Goal: Transaction & Acquisition: Purchase product/service

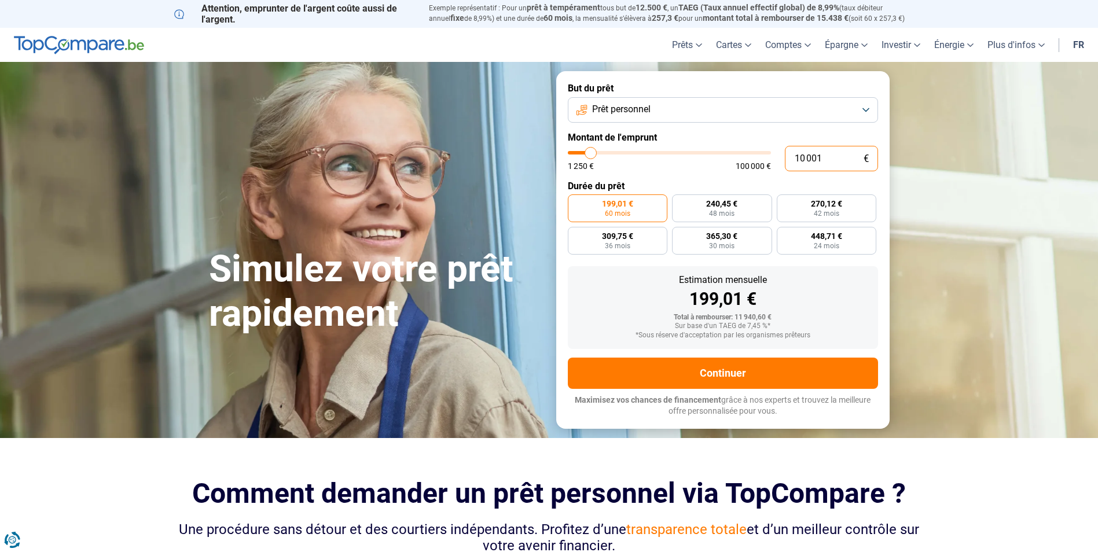
click at [850, 156] on input "10 001" at bounding box center [831, 158] width 93 height 25
type input "1 000"
type input "1250"
type input "100"
type input "1250"
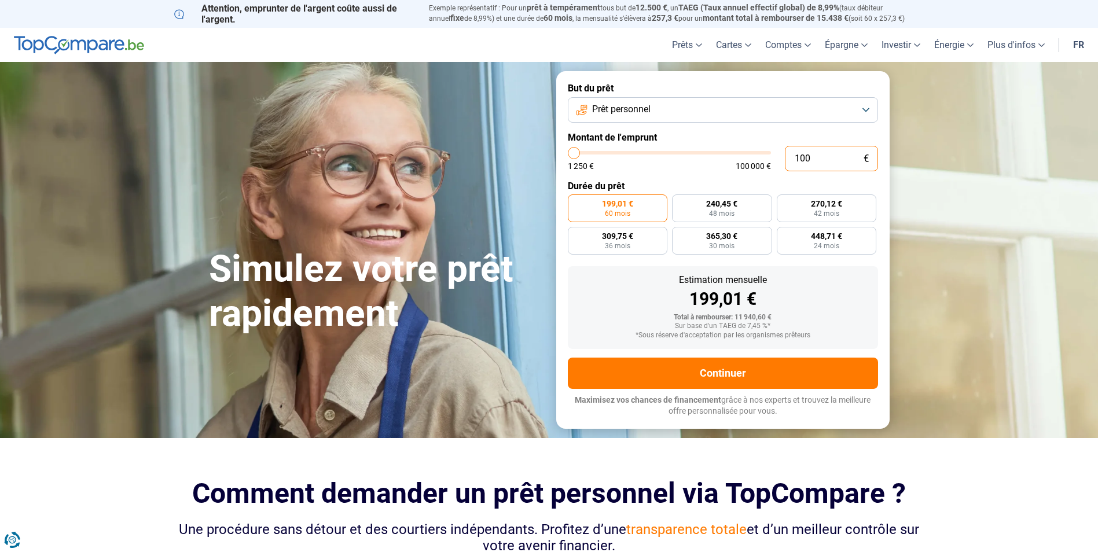
type input "10"
type input "1250"
type input "1"
type input "1250"
type input "0"
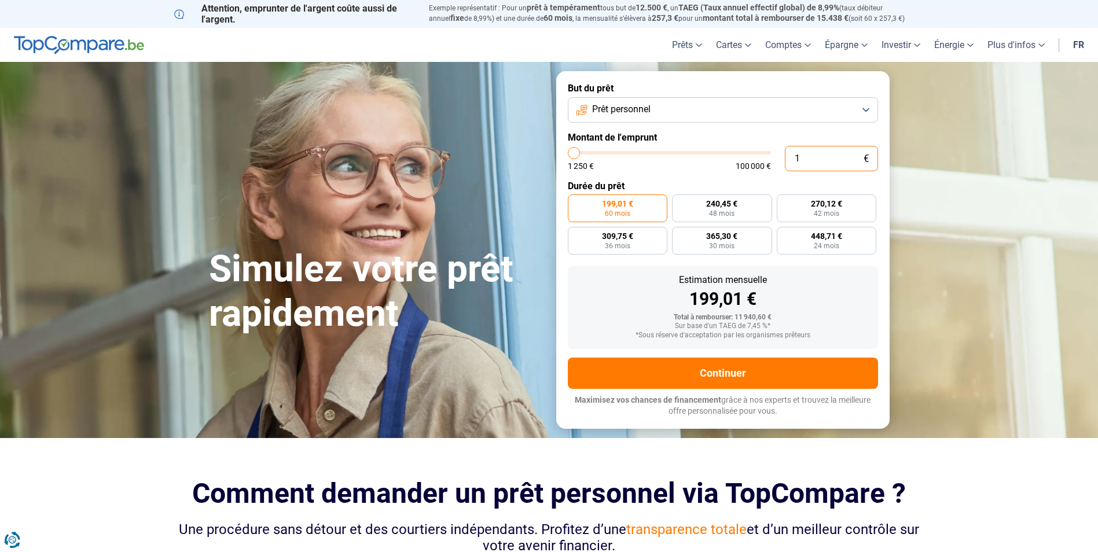
type input "1250"
type input "3"
type input "1250"
type input "35"
type input "1250"
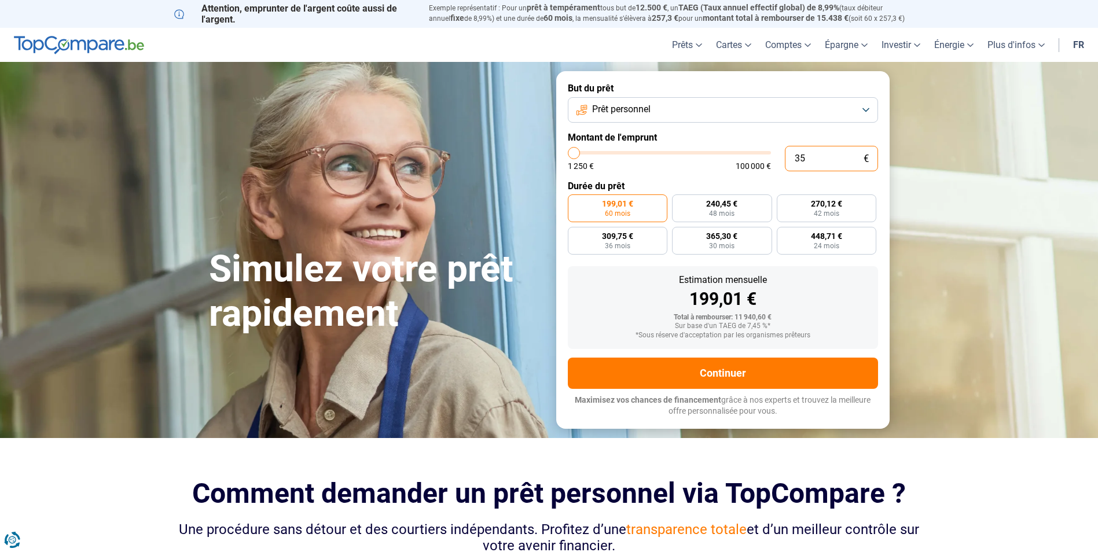
type input "350"
type input "1250"
type input "3 500"
type input "3500"
type input "35 000"
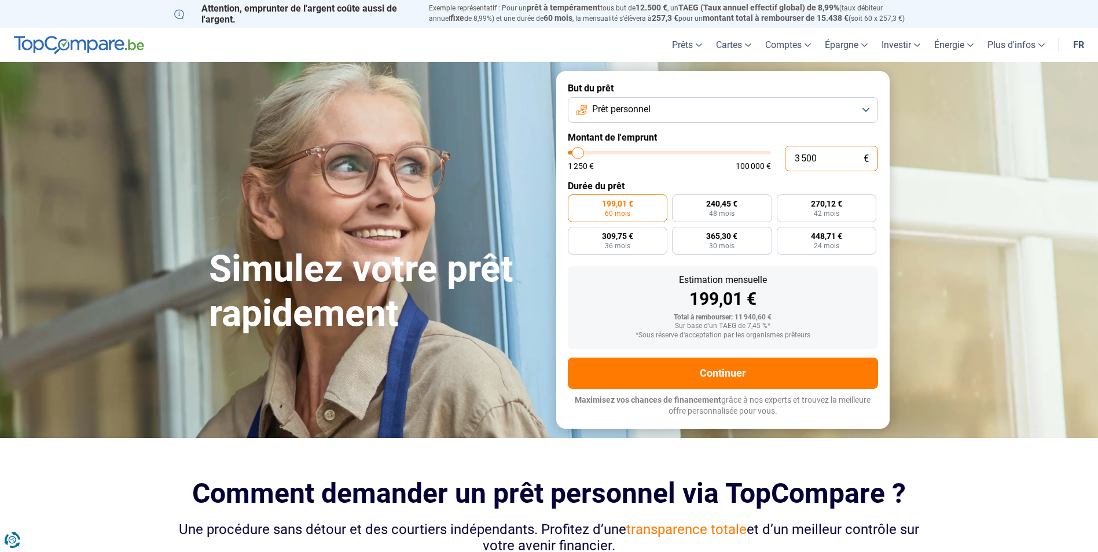
type input "35000"
radio input "false"
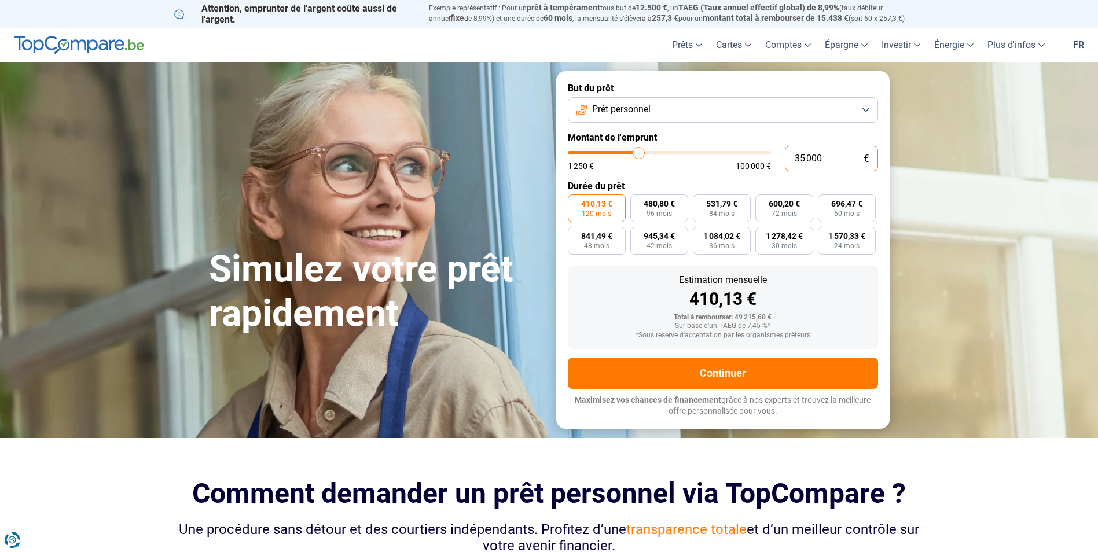
type input "35 000"
click at [862, 113] on button "Prêt personnel" at bounding box center [723, 109] width 310 height 25
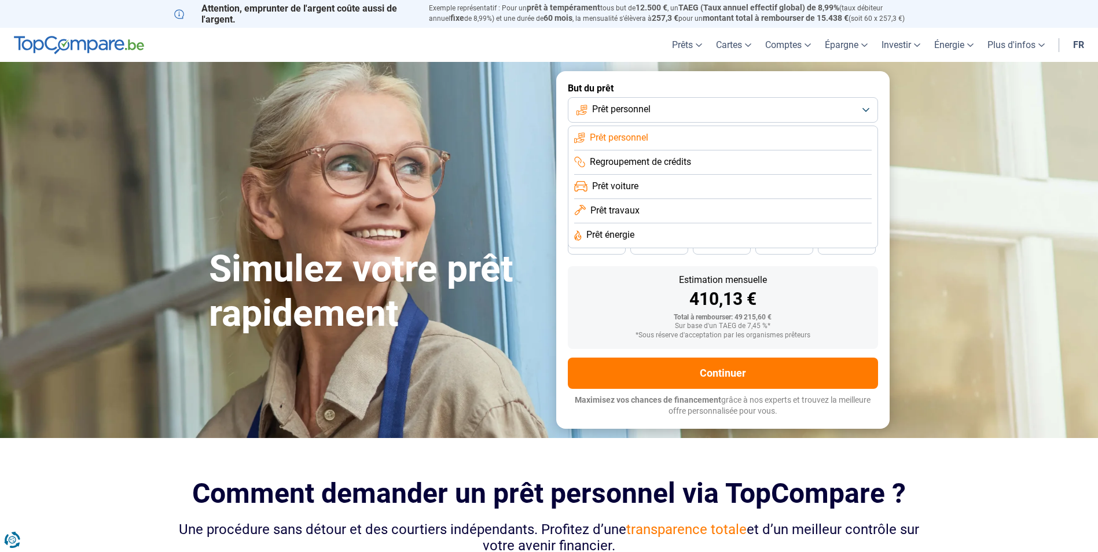
click at [688, 159] on span "Regroupement de crédits" at bounding box center [640, 162] width 101 height 13
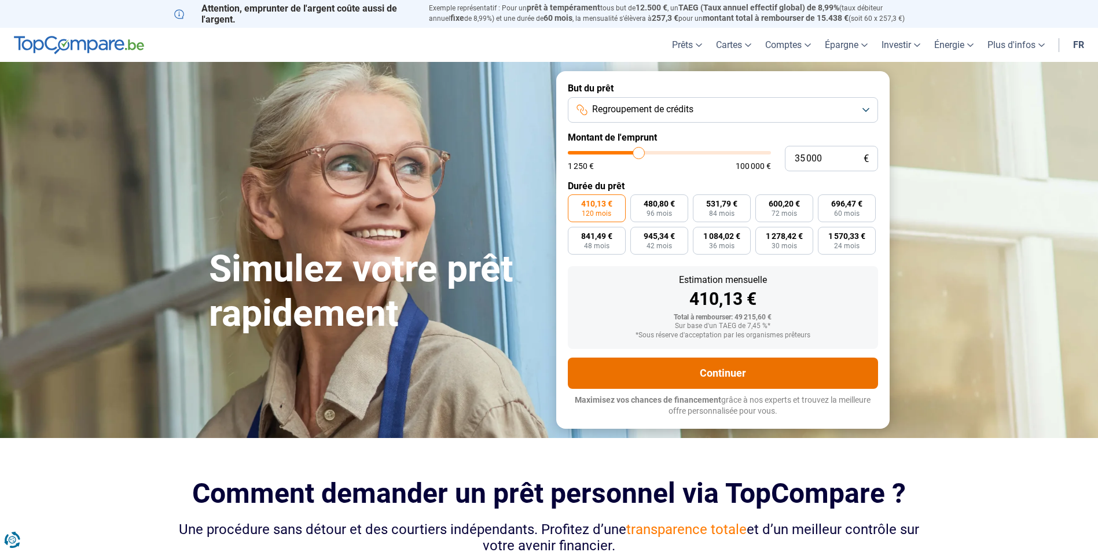
click at [704, 370] on button "Continuer" at bounding box center [723, 373] width 310 height 31
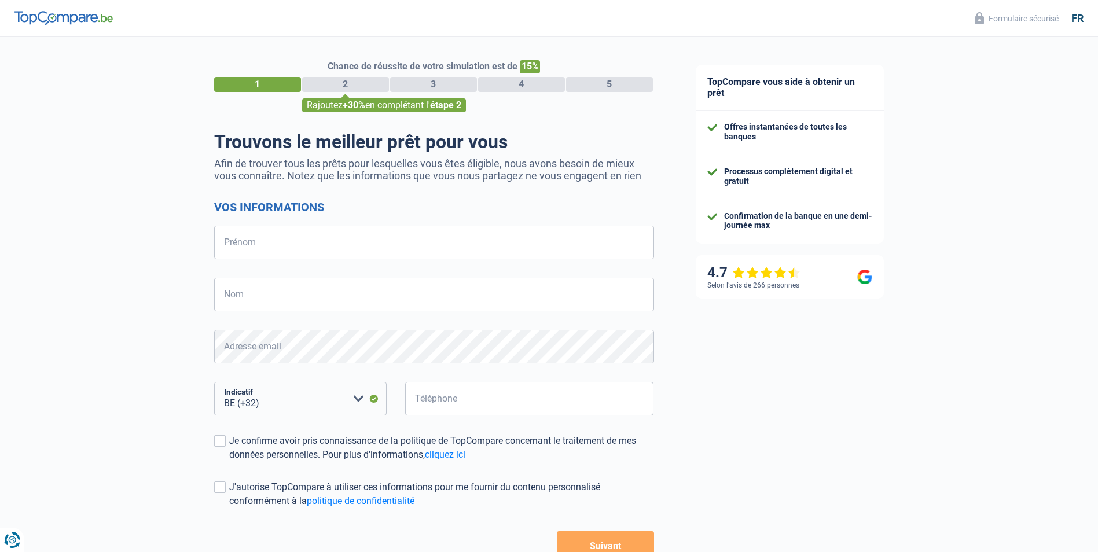
select select "32"
click at [480, 256] on input "Prénom" at bounding box center [434, 243] width 440 height 34
type input "Odette"
type input "Keusters"
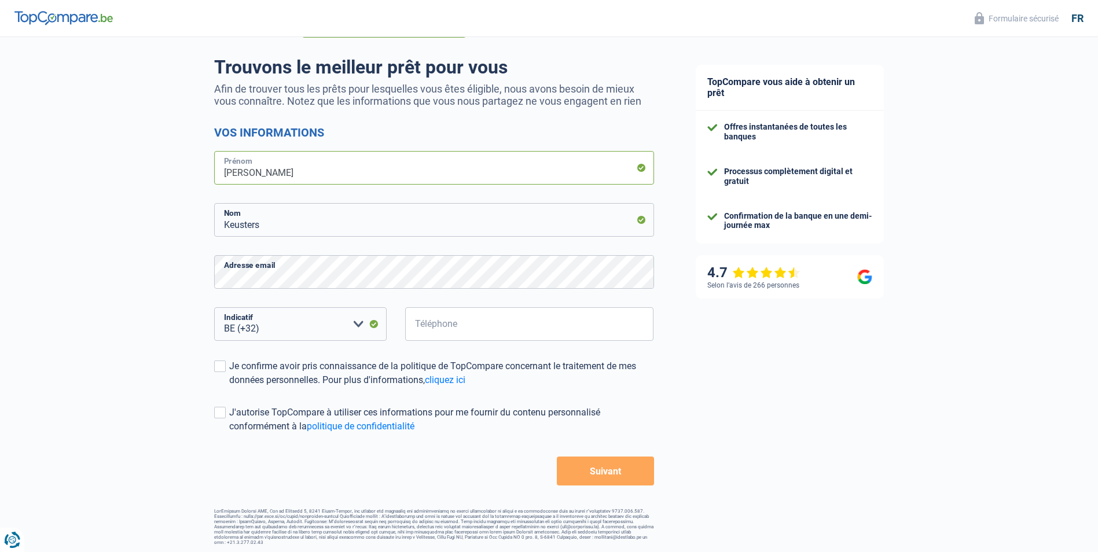
scroll to position [76, 0]
click at [486, 325] on input "Téléphone" at bounding box center [529, 323] width 249 height 34
type input "478227725"
click at [221, 369] on span at bounding box center [220, 365] width 12 height 12
click at [229, 385] on input "Je confirme avoir pris connaissance de la politique de TopCompare concernant le…" at bounding box center [229, 385] width 0 height 0
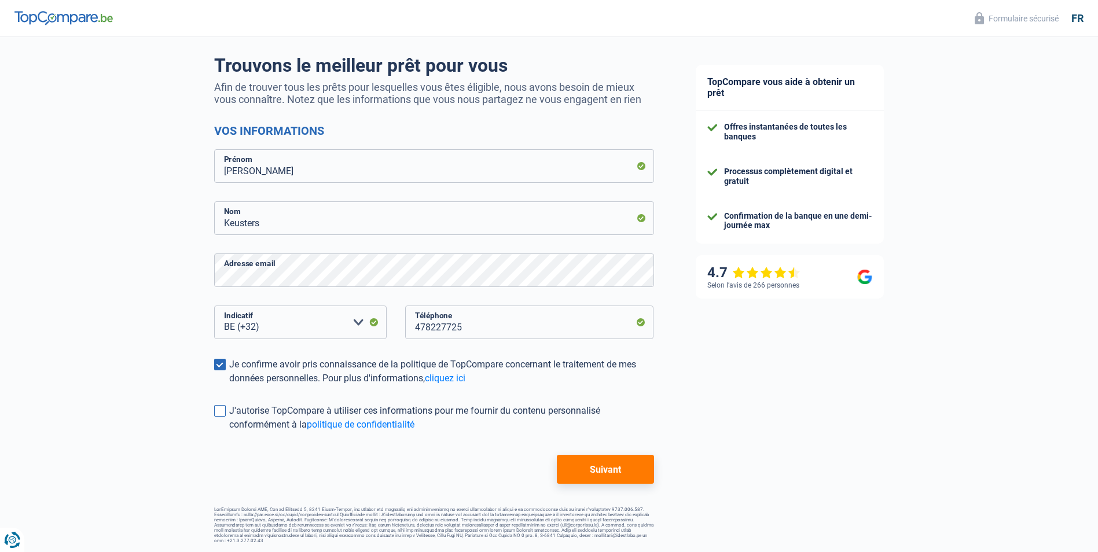
click at [218, 414] on span at bounding box center [220, 411] width 12 height 12
click at [229, 432] on input "J'autorise TopCompare à utiliser ces informations pour me fournir du contenu pe…" at bounding box center [229, 432] width 0 height 0
click at [600, 469] on button "Suivant" at bounding box center [605, 469] width 97 height 29
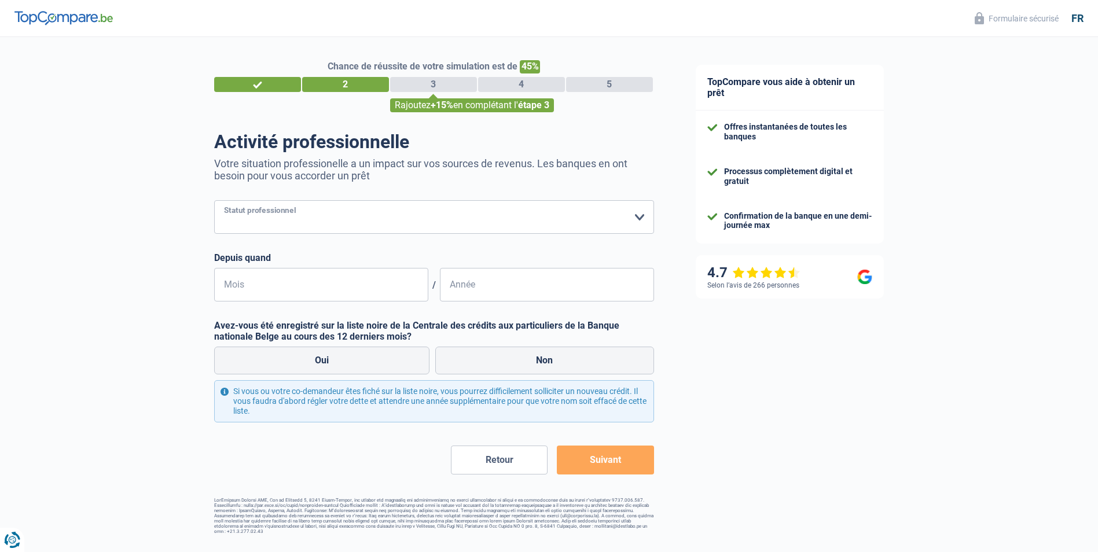
click at [490, 212] on select "Ouvrier Employé privé Employé public Invalide Indépendant Pensionné Chômeur Mut…" at bounding box center [434, 217] width 440 height 34
select select "privateEmployee"
click at [214, 201] on select "Ouvrier Employé privé Employé public Invalide Indépendant Pensionné Chômeur Mut…" at bounding box center [434, 217] width 440 height 34
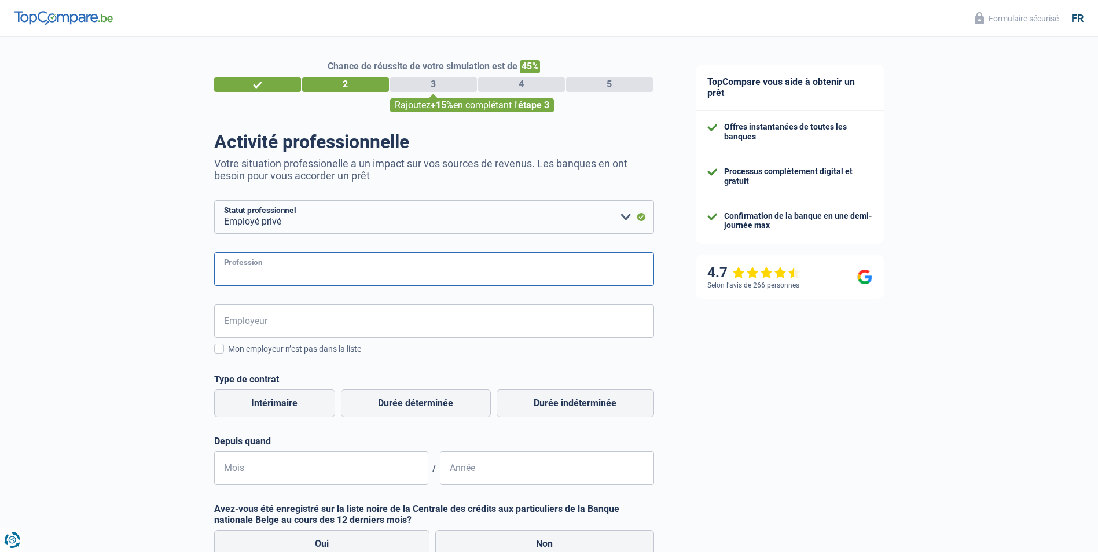
click at [283, 269] on input "Profession" at bounding box center [434, 269] width 440 height 34
type input "secretaire"
click at [281, 324] on input "Employeur" at bounding box center [434, 321] width 440 height 34
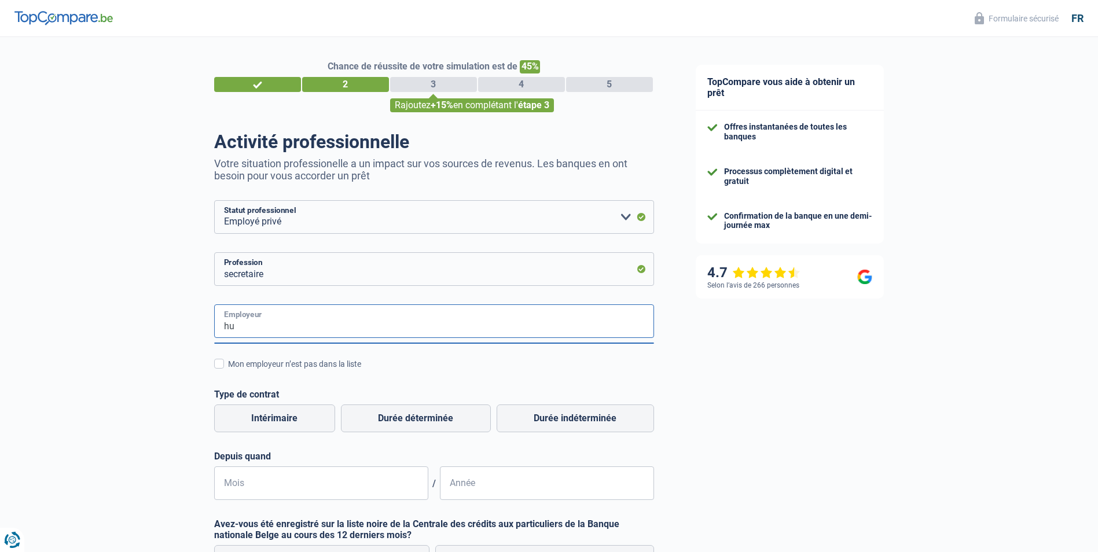
type input "h"
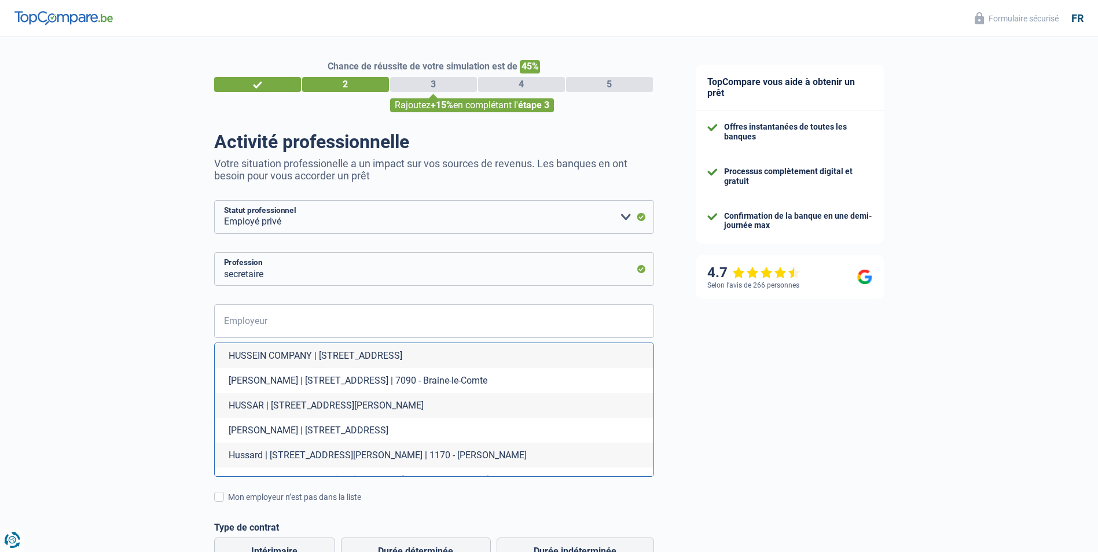
click at [725, 424] on div "TopCompare vous aide à obtenir un prêt Offres instantanées de toutes les banque…" at bounding box center [887, 456] width 424 height 838
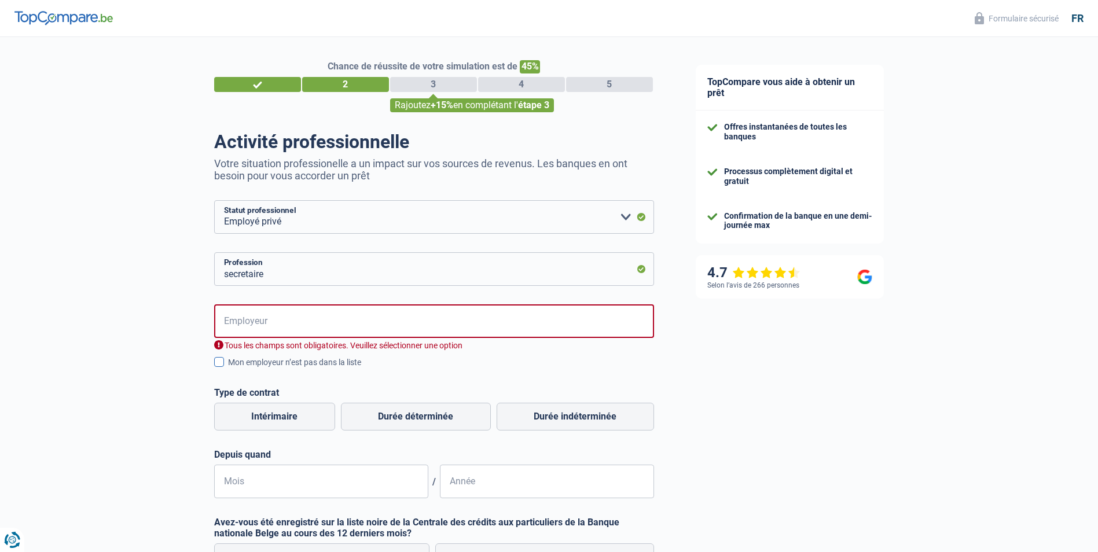
click at [219, 363] on span at bounding box center [219, 362] width 10 height 10
click at [228, 369] on input "Mon employeur n’est pas dans la liste" at bounding box center [228, 369] width 0 height 0
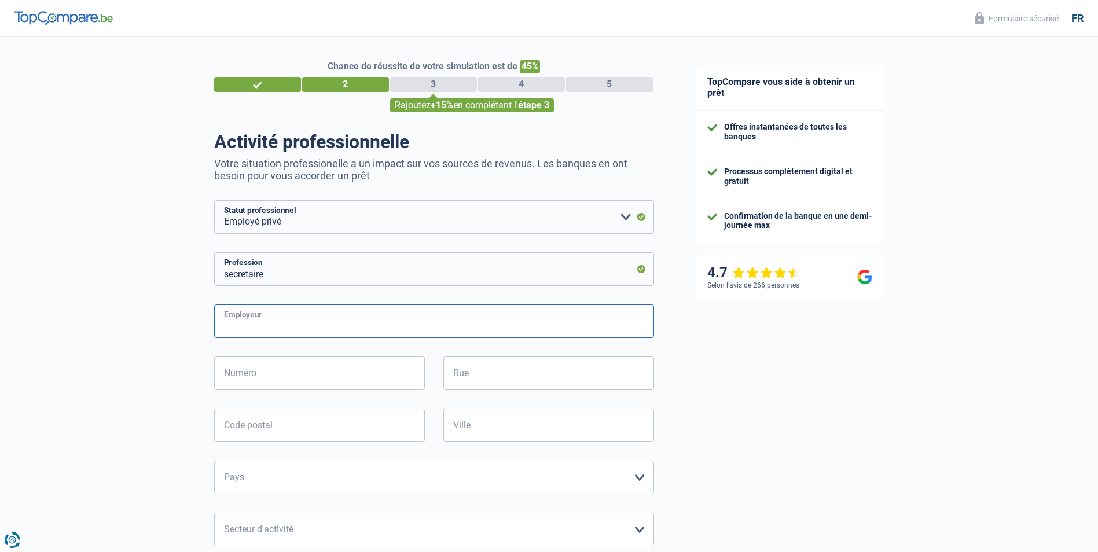
click at [252, 325] on input "Employeur" at bounding box center [434, 321] width 440 height 34
type input "CABINET D AVOCATS [PERSON_NAME]"
type input "1 BTE 11"
type input "GODELET"
type input "4500"
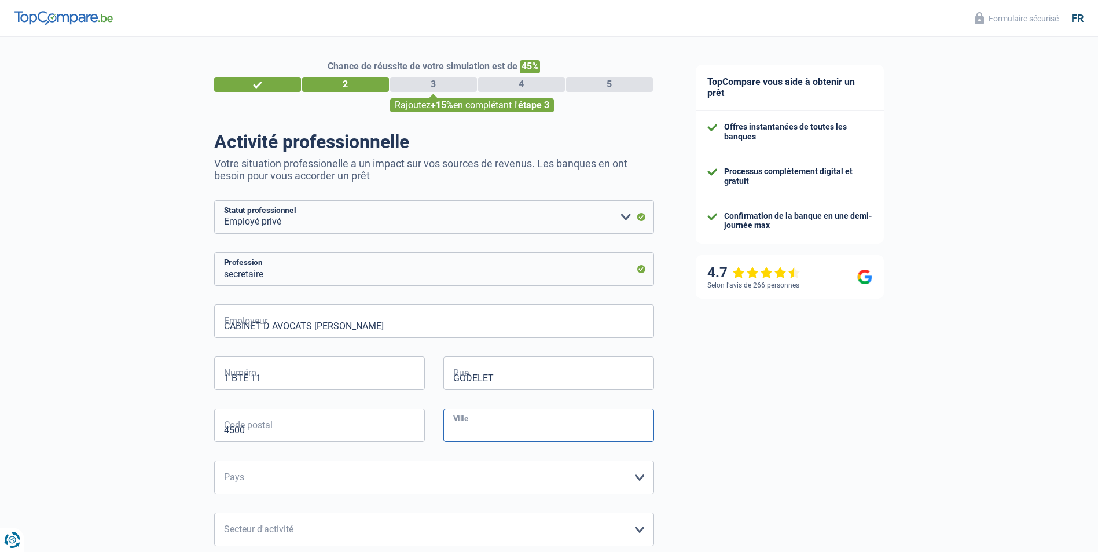
type input "HUY"
select select "BE"
type input "12"
type input "2019"
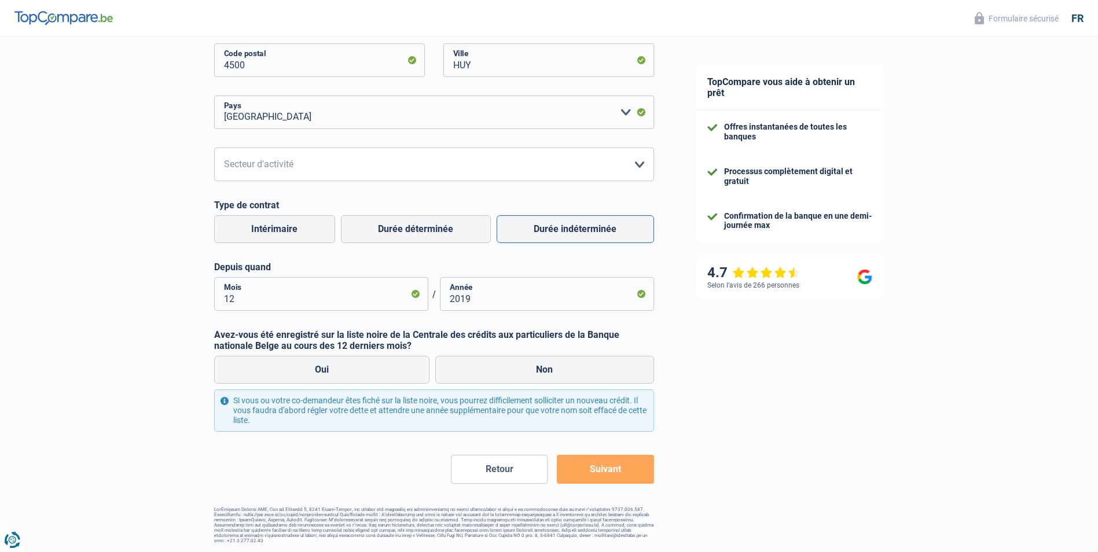
click at [524, 234] on label "Durée indéterminée" at bounding box center [575, 229] width 157 height 28
click at [524, 234] on input "Durée indéterminée" at bounding box center [575, 229] width 157 height 28
radio input "true"
click at [520, 372] on label "Non" at bounding box center [544, 370] width 219 height 28
click at [520, 372] on input "Non" at bounding box center [544, 370] width 219 height 28
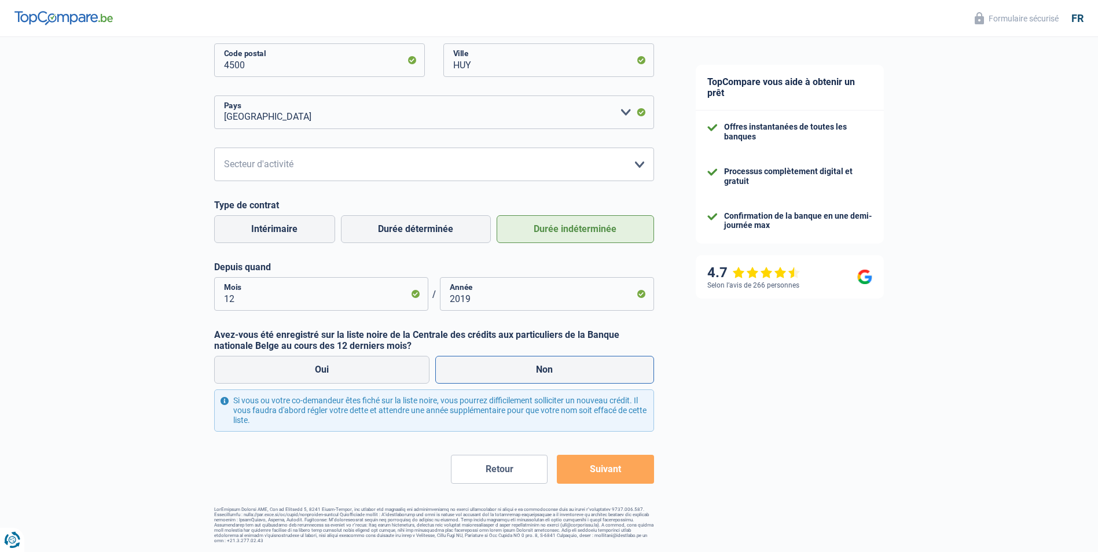
radio input "true"
click at [584, 469] on button "Suivant" at bounding box center [605, 469] width 97 height 29
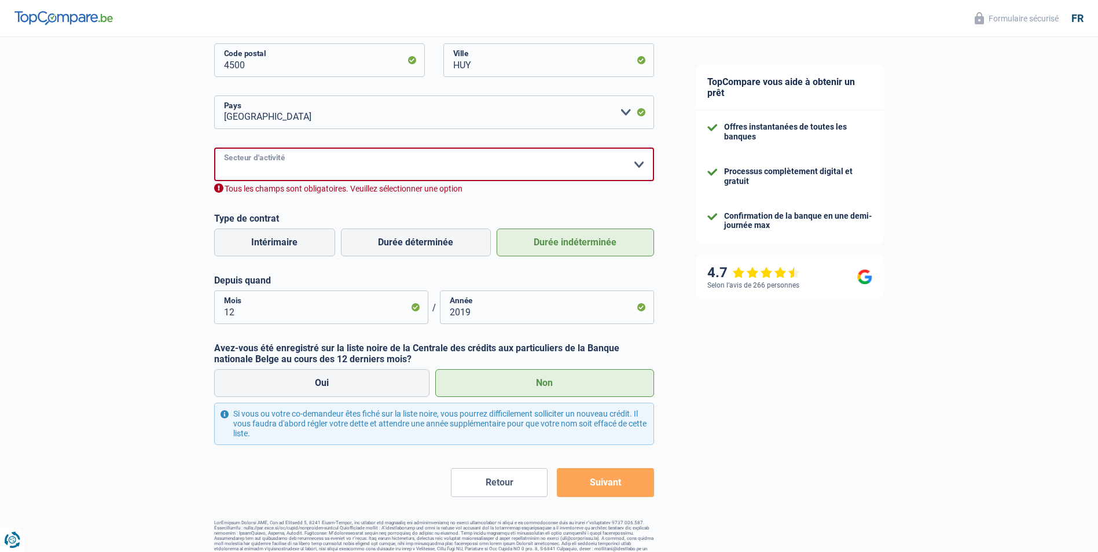
click at [413, 168] on select "Agriculture/Pêche Industrie Horeca Courier/Fitness/Taxi Construction Banques/As…" at bounding box center [434, 165] width 440 height 34
select select "smallCompanies"
click at [214, 149] on select "Agriculture/Pêche Industrie Horeca Courier/Fitness/Taxi Construction Banques/As…" at bounding box center [434, 165] width 440 height 34
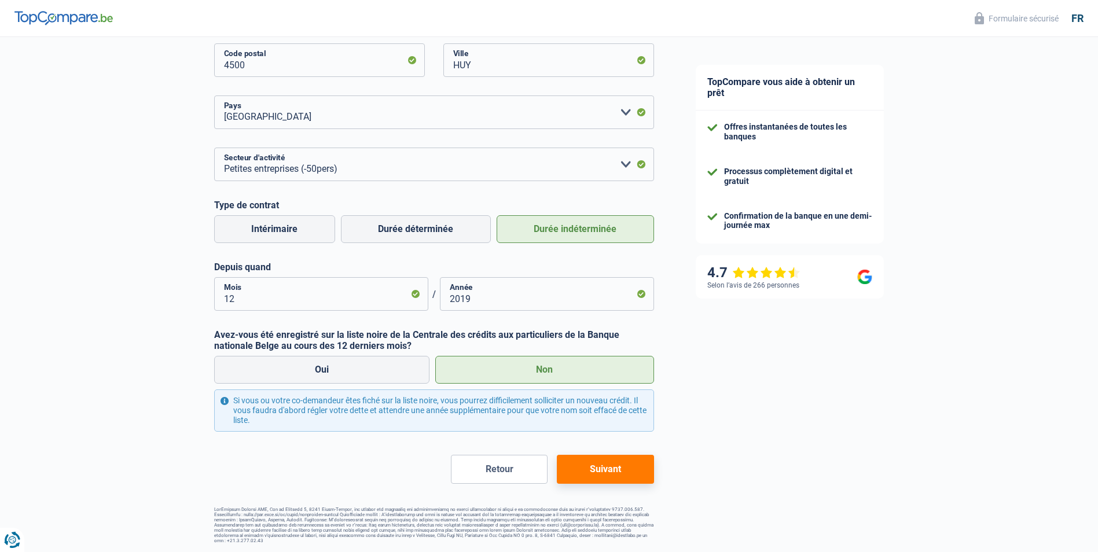
click at [586, 469] on button "Suivant" at bounding box center [605, 469] width 97 height 29
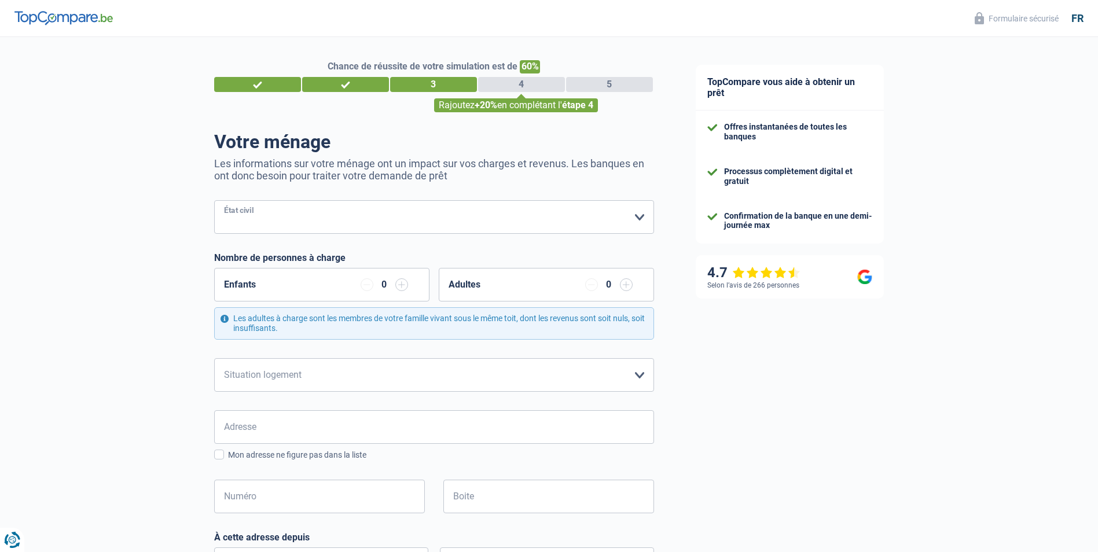
click at [330, 223] on select "Célibataire Marié(e) Cohabitant(e) légal(e) Divorcé(e) Veuf(ve) Séparé (de fait…" at bounding box center [434, 217] width 440 height 34
select select "married"
click at [214, 201] on select "Célibataire Marié(e) Cohabitant(e) légal(e) Divorcé(e) Veuf(ve) Séparé (de fait…" at bounding box center [434, 217] width 440 height 34
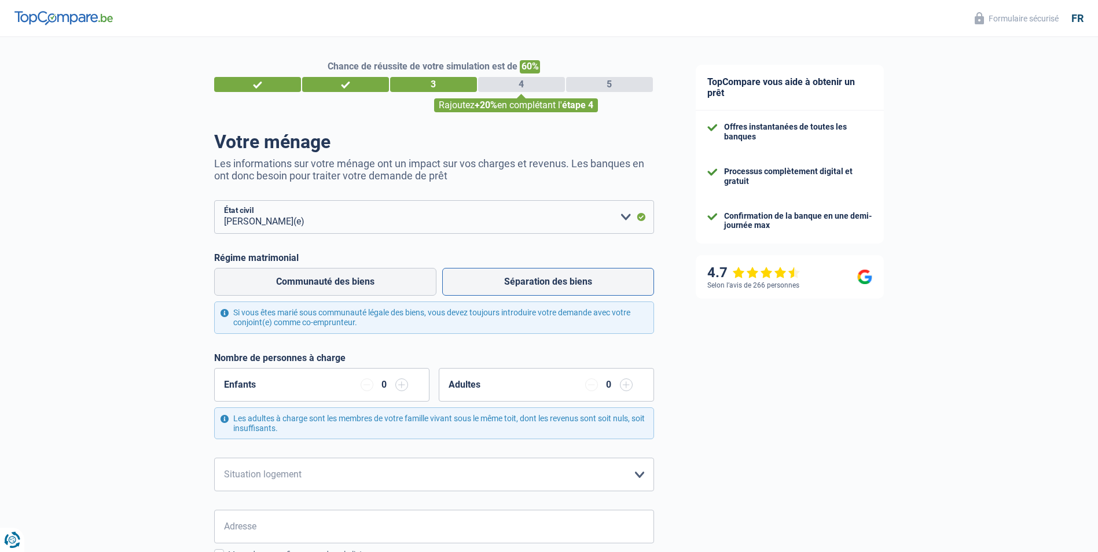
click at [497, 282] on label "Séparation des biens" at bounding box center [548, 282] width 212 height 28
click at [497, 282] on input "Séparation des biens" at bounding box center [548, 282] width 212 height 28
radio input "true"
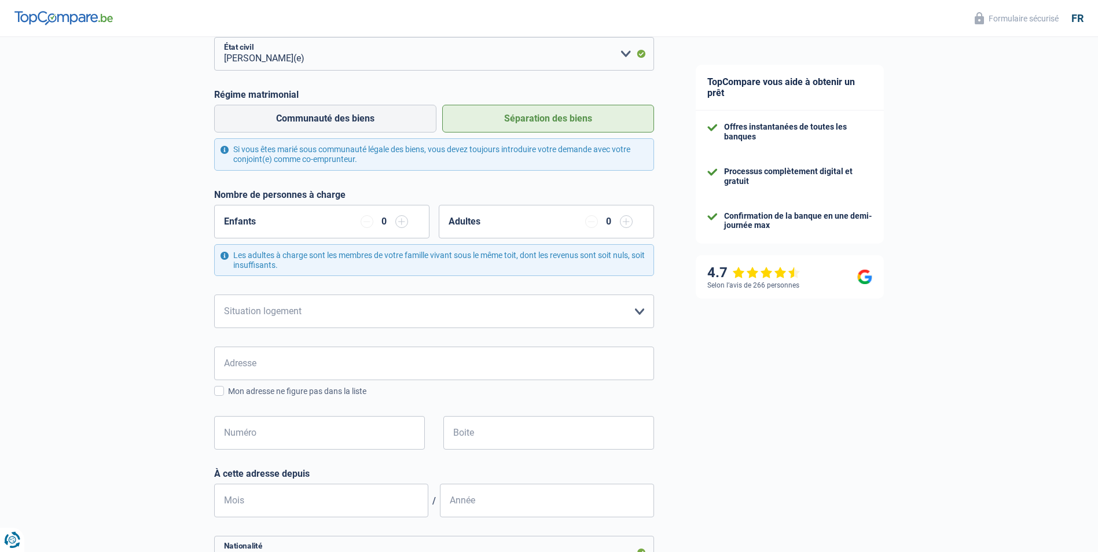
scroll to position [174, 0]
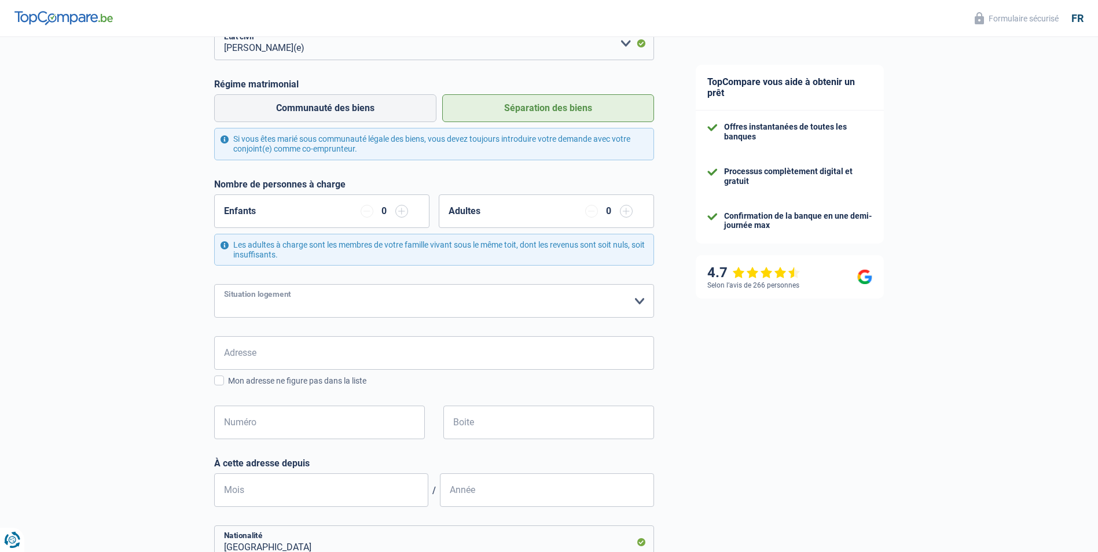
click at [338, 305] on select "Locataire Propriétaire avec prêt hypothécaire Propriétaire sans prêt hypothécai…" at bounding box center [434, 301] width 440 height 34
select select "ownerWithMortgage"
click at [214, 285] on select "Locataire Propriétaire avec prêt hypothécaire Propriétaire sans prêt hypothécai…" at bounding box center [434, 301] width 440 height 34
click at [295, 348] on input "Adresse" at bounding box center [434, 353] width 440 height 34
type input "Rue de Lexhy, 4347, Fexhe-le-Haut-Clocher, BE"
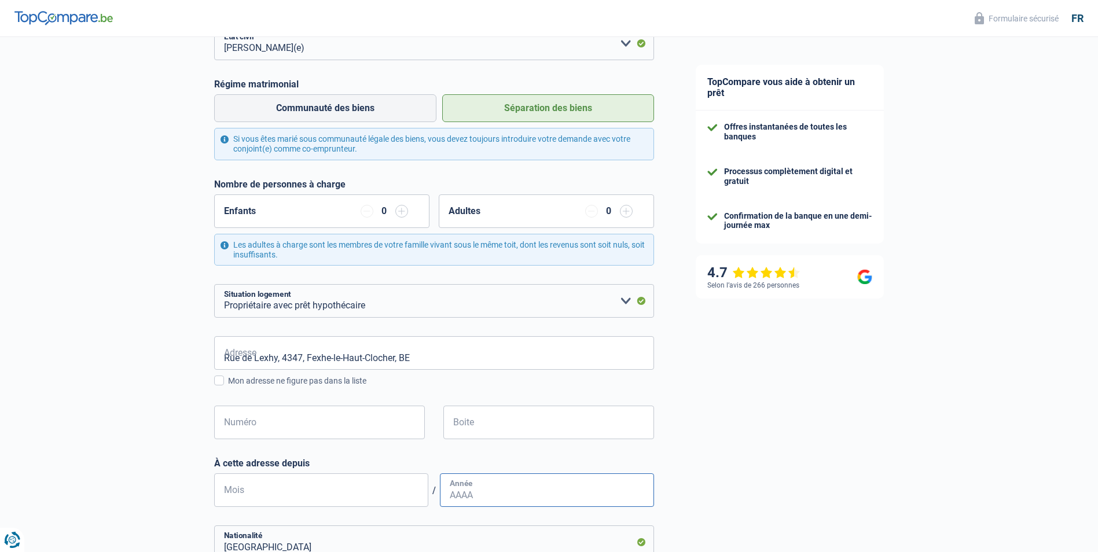
type input "05"
type input "2009"
type input "Belgique"
type input "HERMALLE SOUS ARGENTEAU"
type input "71.04.25-066.24"
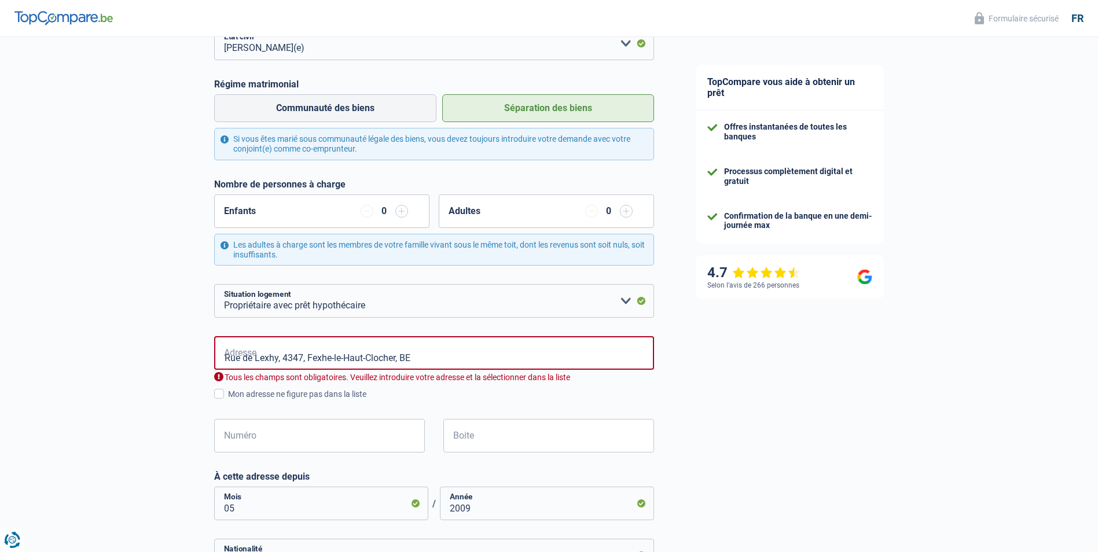
type input "Belgique"
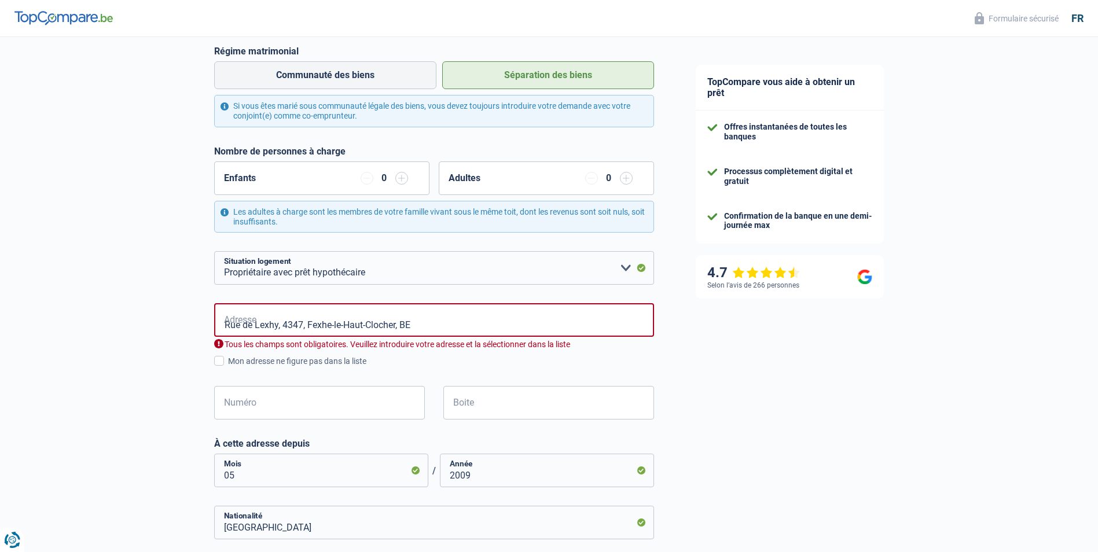
scroll to position [289, 0]
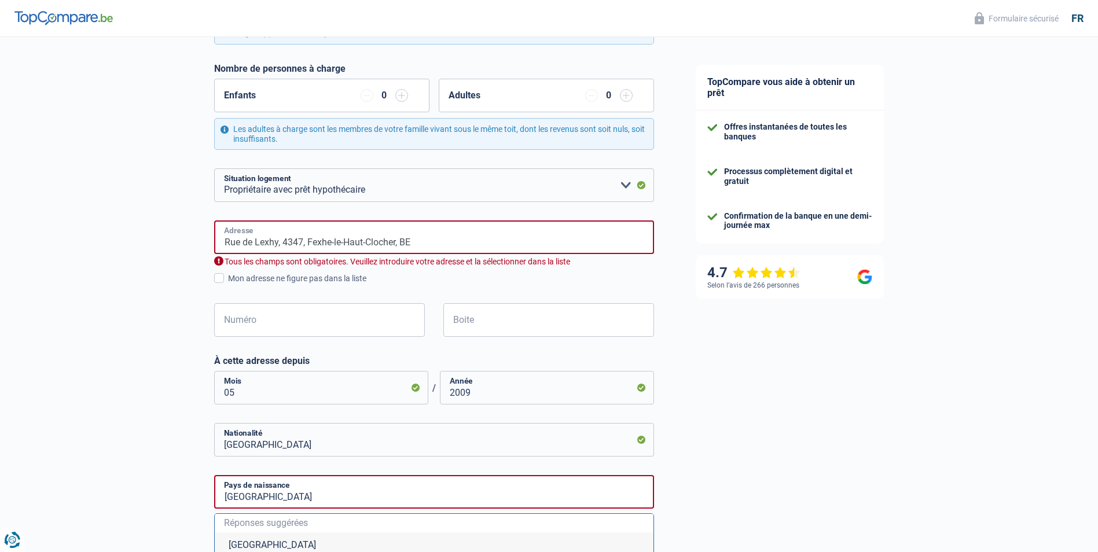
click at [360, 239] on input "Rue de Lexhy, 4347, Fexhe-le-Haut-Clocher, BE" at bounding box center [434, 238] width 440 height 34
drag, startPoint x: 413, startPoint y: 241, endPoint x: 284, endPoint y: 238, distance: 129.7
click at [284, 238] on input "Rue de Lexhy, 4347, Fexhe-le-Haut-Clocher, BE" at bounding box center [434, 238] width 440 height 34
type input "Rue A. de Lexhy, 4101, Seraing, BE"
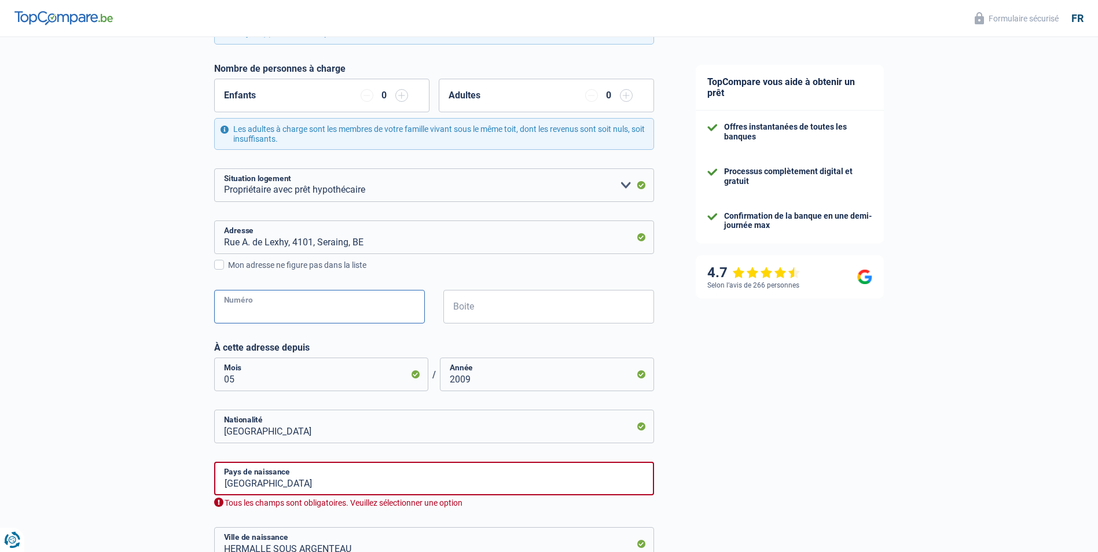
click at [315, 311] on input "Numéro" at bounding box center [319, 307] width 211 height 34
type input "137"
click at [362, 240] on input "Rue A. de Lexhy, 4101, Seraing, BE" at bounding box center [434, 238] width 440 height 34
type input "Rue de Lexhy, 4347, Fexhe-le-Haut-Clocher, BE"
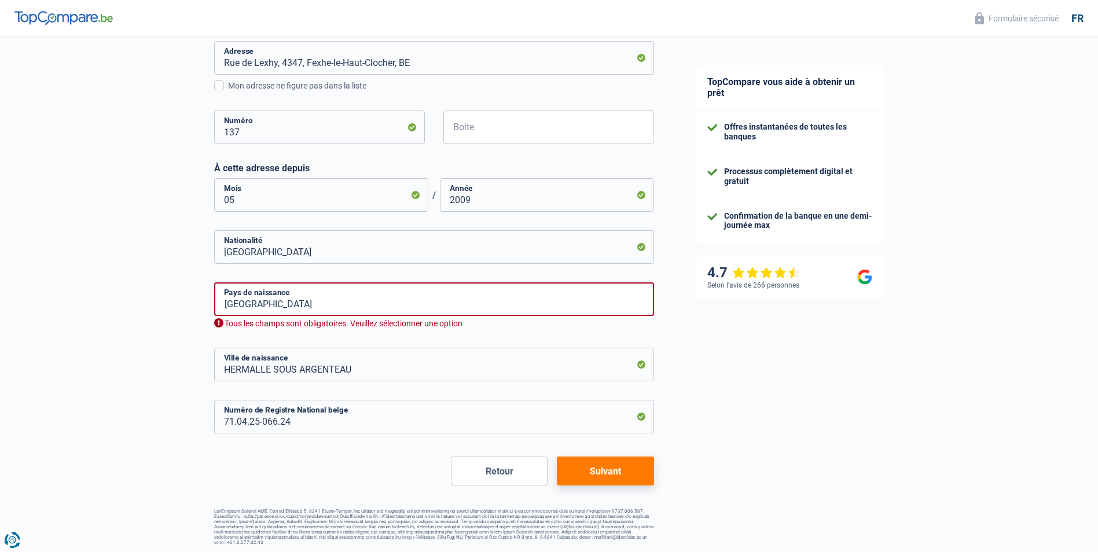
scroll to position [471, 0]
click at [608, 472] on button "Suivant" at bounding box center [605, 469] width 97 height 29
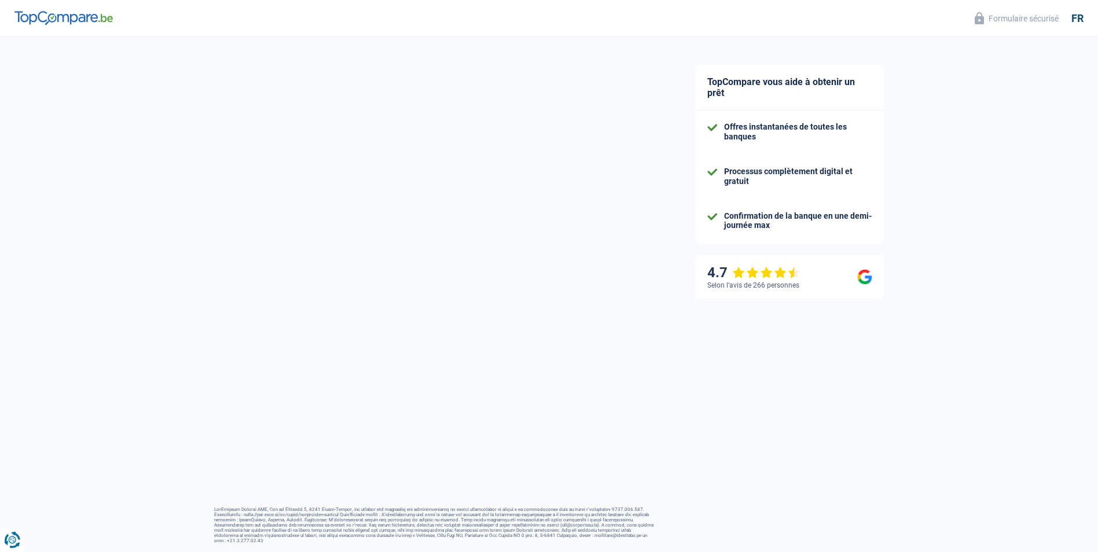
select select "netSalary"
select select "mealVouchers"
select select "mortgage"
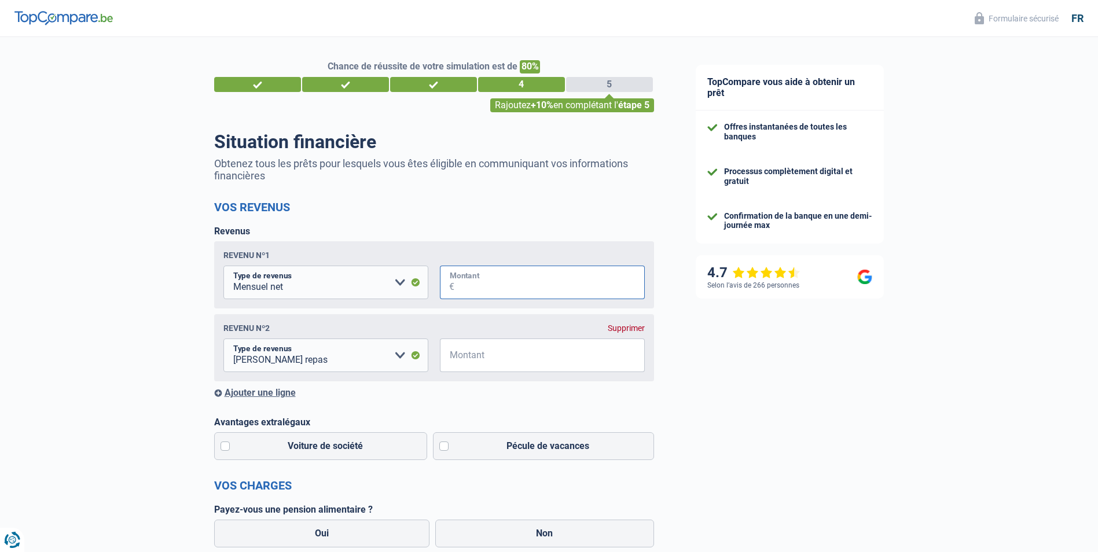
click at [483, 281] on input "Montant" at bounding box center [549, 283] width 190 height 34
type input "2.257"
click at [484, 360] on input "Montant" at bounding box center [549, 356] width 190 height 34
type input "160"
type input "CFCAL BANK"
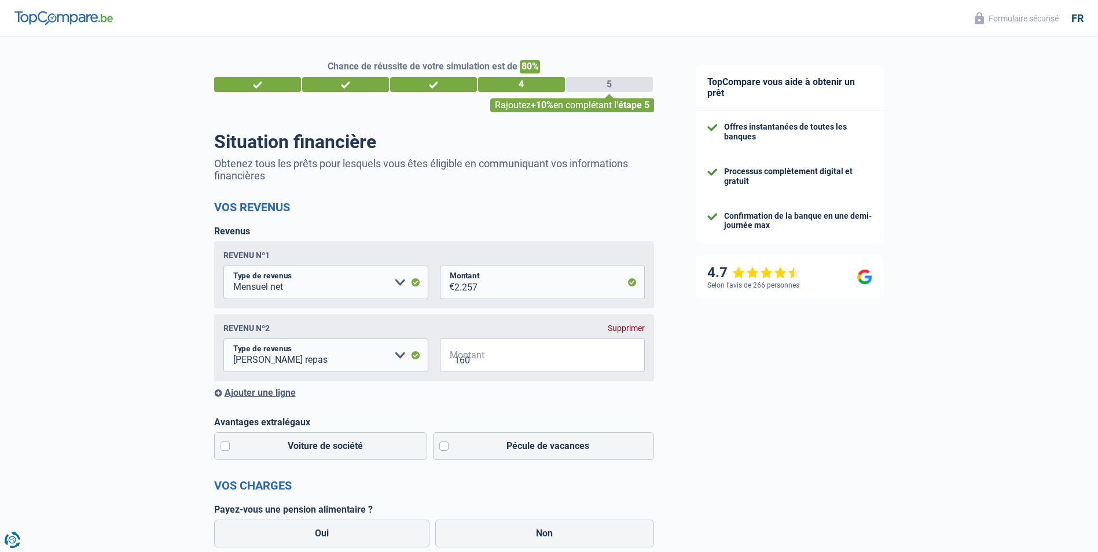
type input "130.000"
type input "633"
type input "04"
type input "2022"
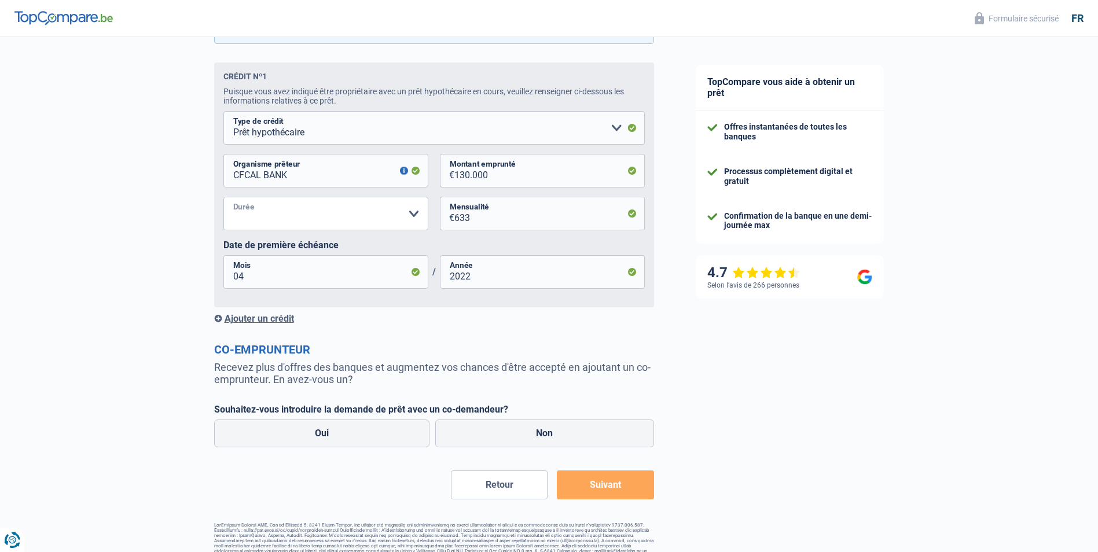
click at [410, 218] on select "120 mois 180 mois 240 mois 300 mois 360 mois 420 mois Veuillez sélectionner une…" at bounding box center [325, 214] width 205 height 34
select select "300"
click at [223, 200] on select "120 mois 180 mois 240 mois 300 mois 360 mois 420 mois Veuillez sélectionner une…" at bounding box center [325, 214] width 205 height 34
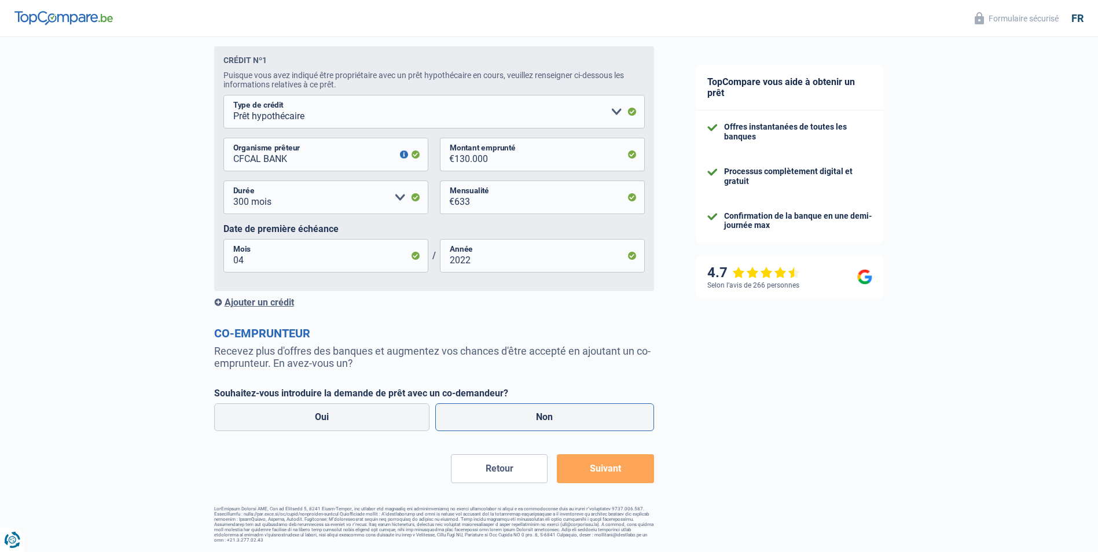
click at [526, 414] on label "Non" at bounding box center [544, 417] width 219 height 28
click at [526, 414] on input "Non" at bounding box center [544, 417] width 219 height 28
radio input "true"
click at [593, 472] on button "Suivant" at bounding box center [605, 468] width 97 height 29
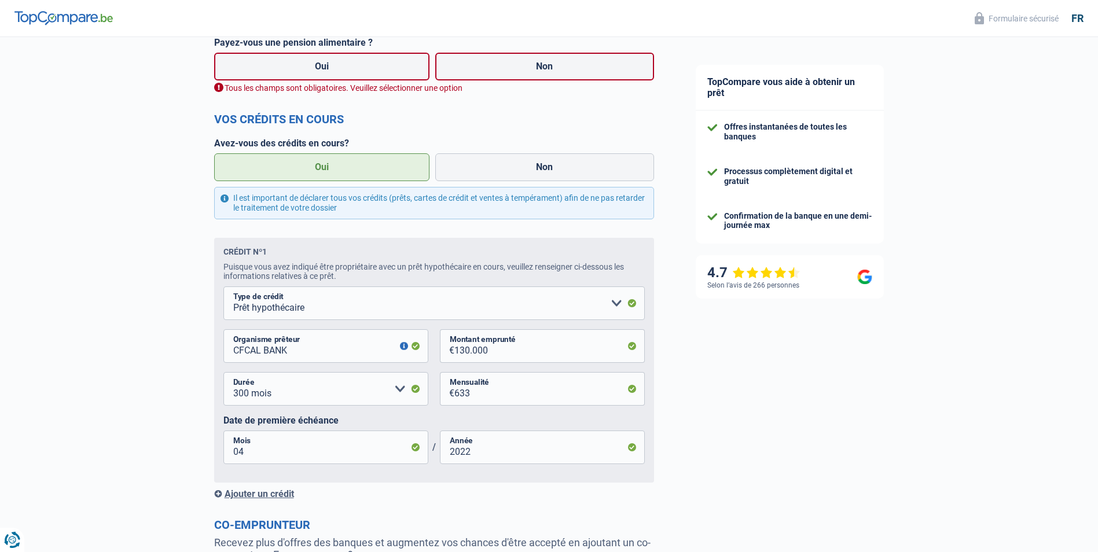
scroll to position [293, 0]
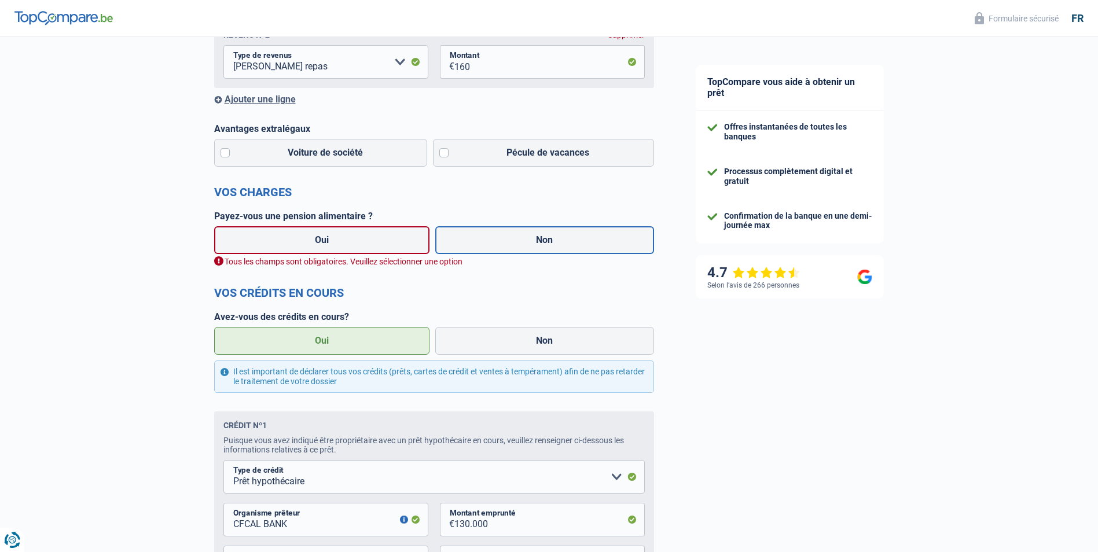
click at [545, 236] on label "Non" at bounding box center [544, 240] width 219 height 28
click at [545, 236] on input "Non" at bounding box center [544, 240] width 219 height 28
radio input "true"
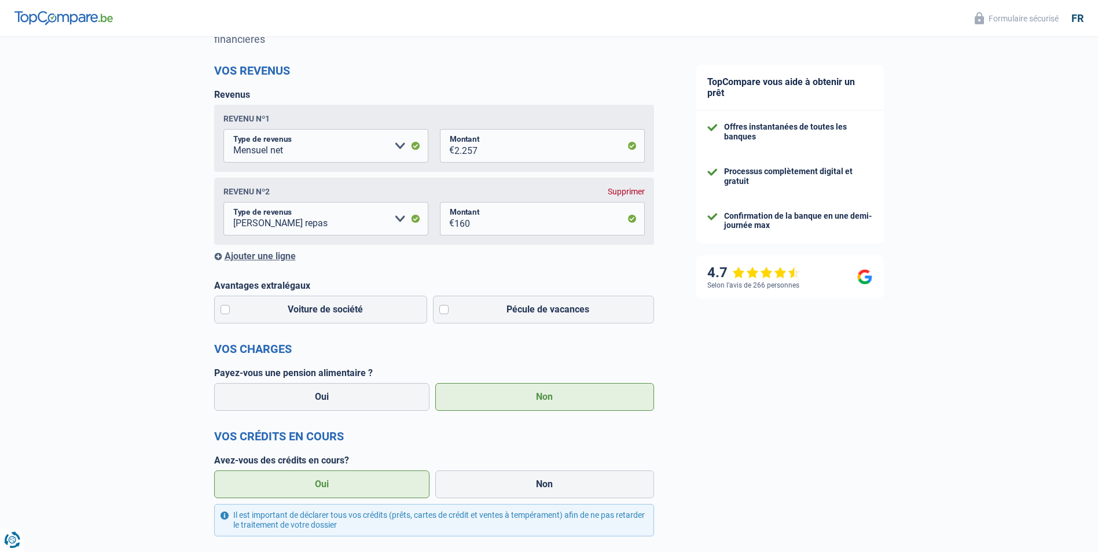
scroll to position [120, 0]
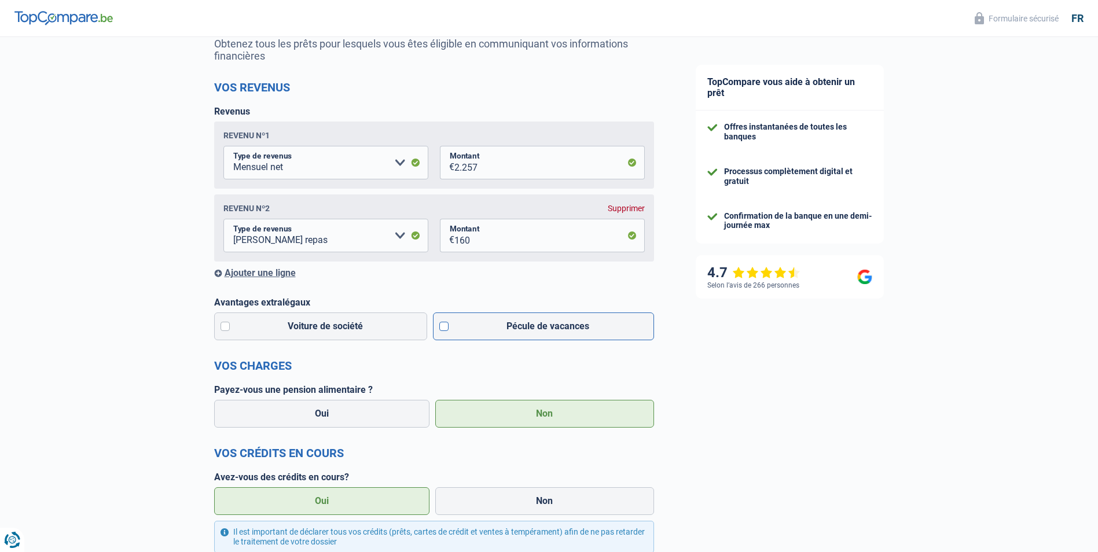
click at [440, 327] on label "Pécule de vacances" at bounding box center [543, 327] width 221 height 28
click at [440, 327] on input "Pécule de vacances" at bounding box center [543, 327] width 221 height 28
checkbox input "true"
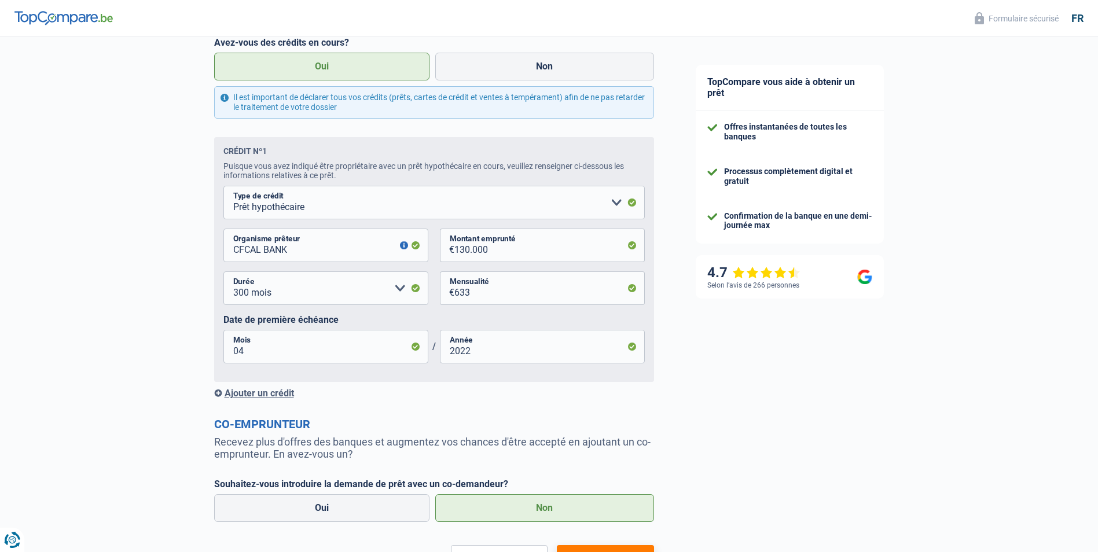
scroll to position [583, 0]
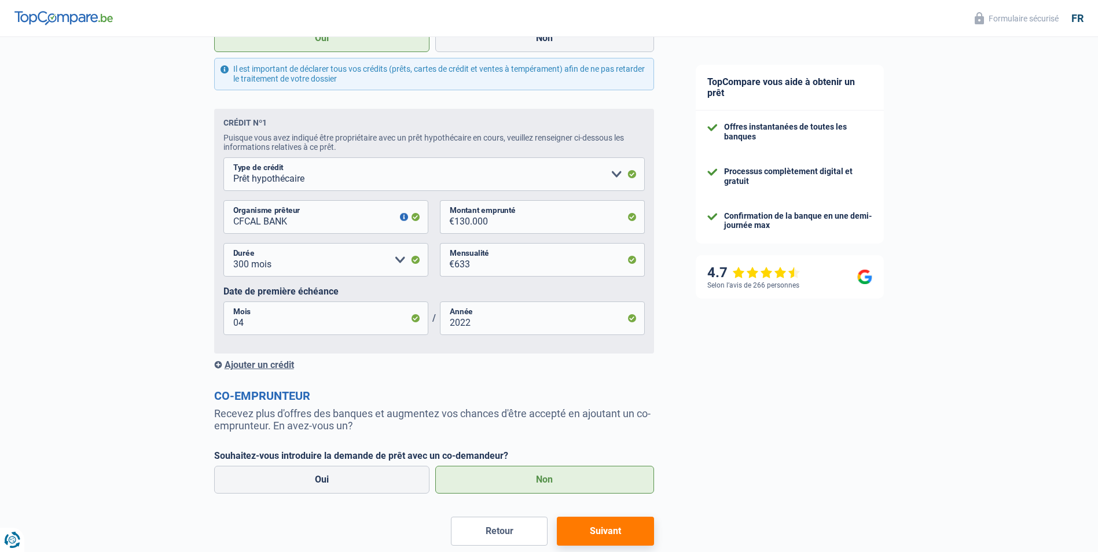
click at [247, 370] on div "Ajouter un crédit" at bounding box center [434, 364] width 440 height 11
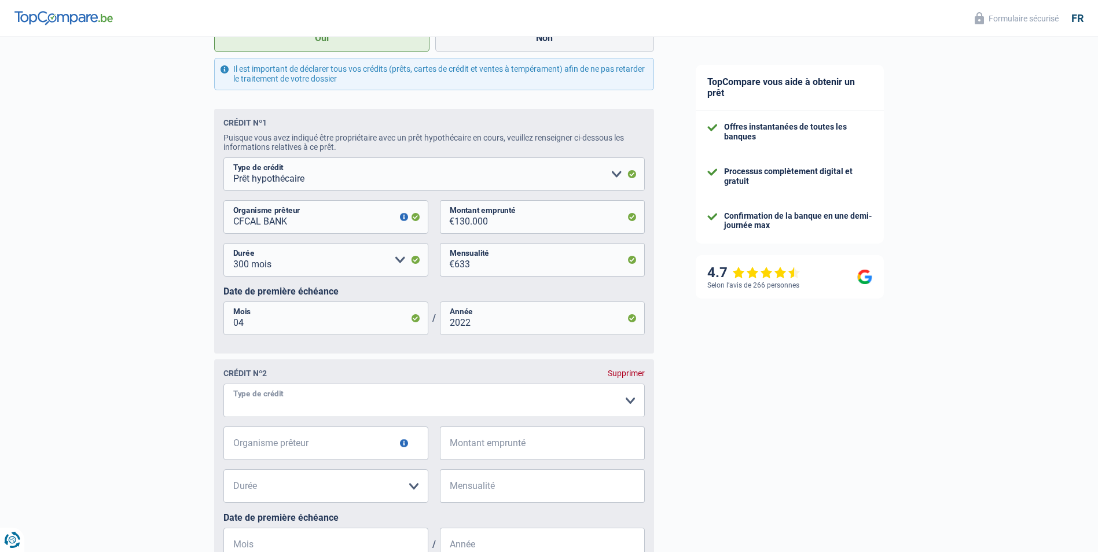
click at [265, 407] on select "Carte ou ouverture de crédit Prêt hypothécaire Vente à tempérament Prêt à tempé…" at bounding box center [433, 401] width 421 height 34
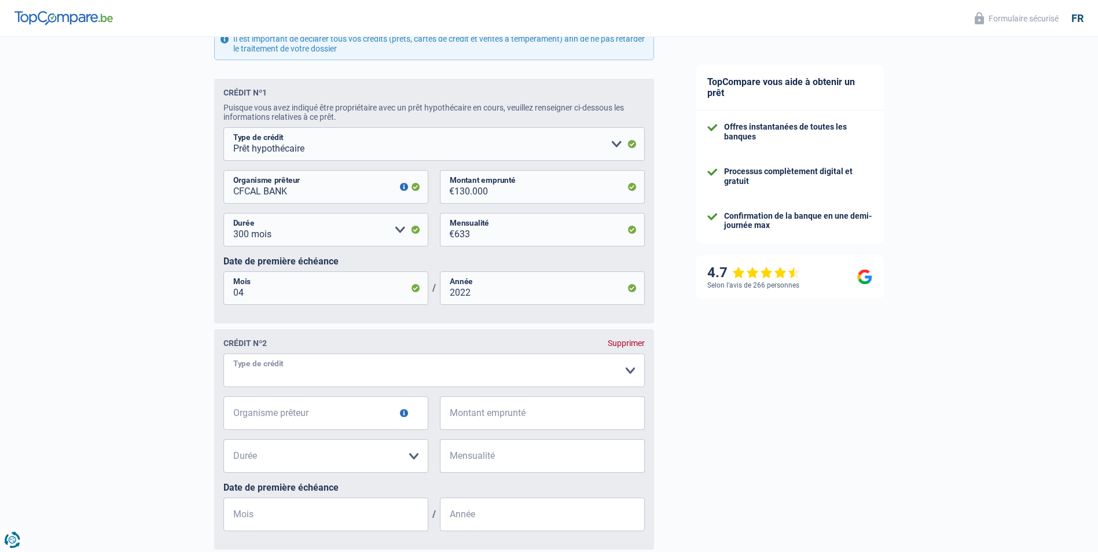
scroll to position [641, 0]
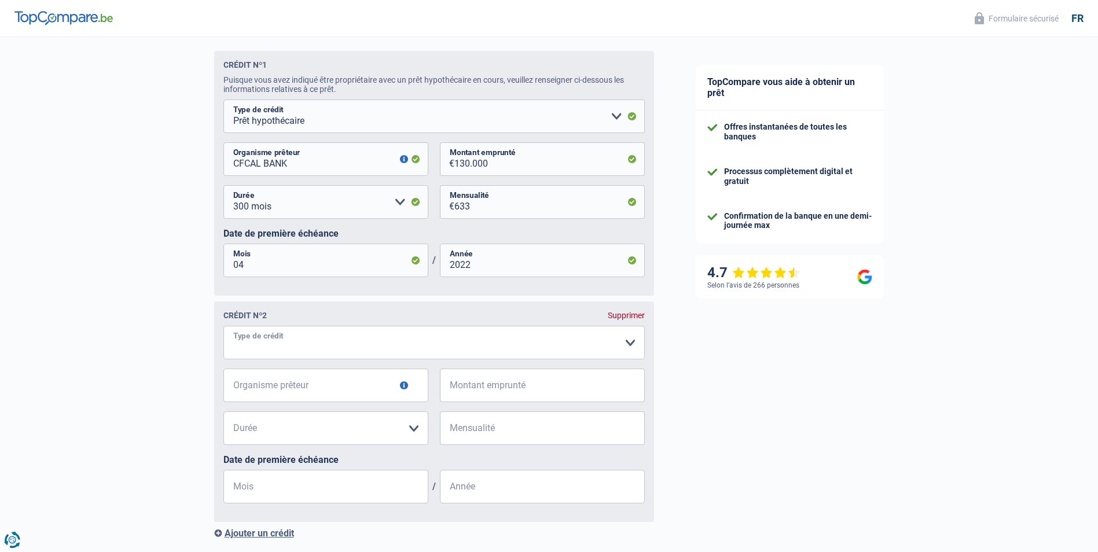
click at [262, 343] on select "Carte ou ouverture de crédit Prêt hypothécaire Vente à tempérament Prêt à tempé…" at bounding box center [433, 343] width 421 height 34
select select "personalLoan"
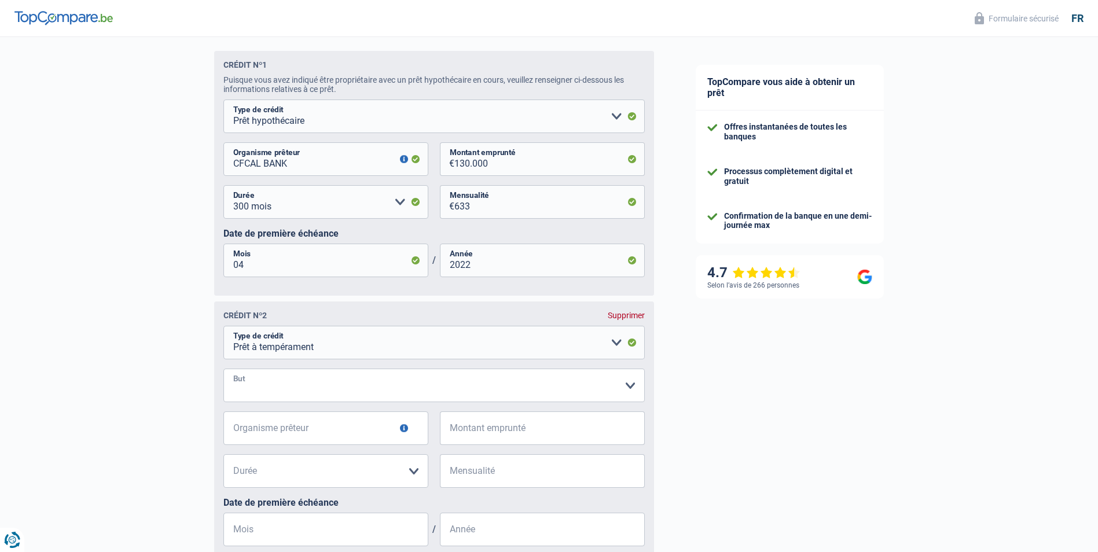
click at [263, 395] on select "Confort maison: meubles, textile, peinture, électroménager, outillage non-profe…" at bounding box center [433, 386] width 421 height 34
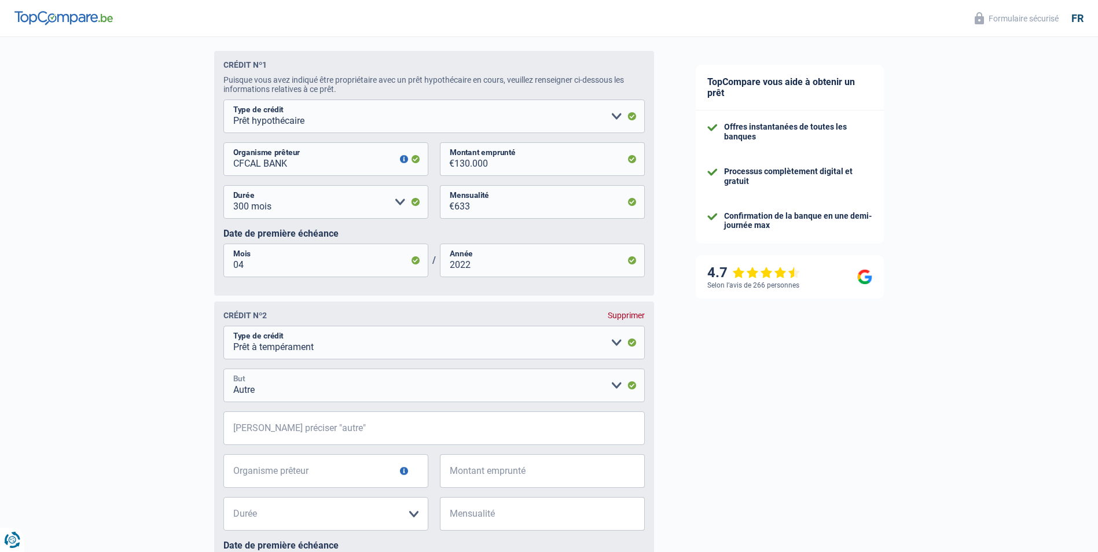
click at [256, 396] on select "Confort maison: meubles, textile, peinture, électroménager, outillage non-profe…" at bounding box center [433, 386] width 421 height 34
select select "smallWorks"
click at [223, 373] on select "Confort maison: meubles, textile, peinture, électroménager, outillage non-profe…" at bounding box center [433, 386] width 421 height 34
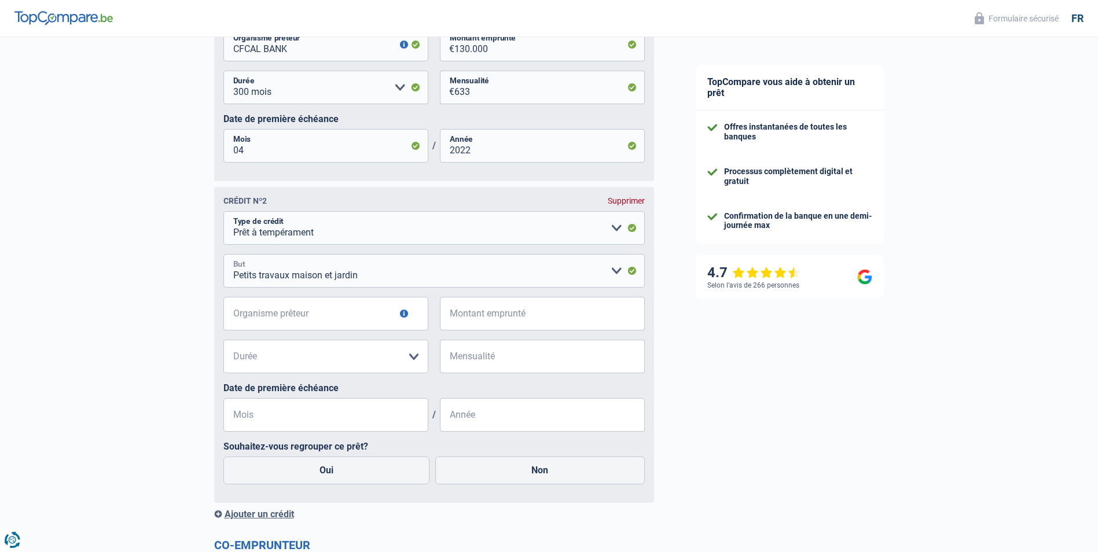
scroll to position [757, 0]
click at [302, 324] on input "Organisme prêteur" at bounding box center [325, 313] width 205 height 34
type input "COFIDIS"
type input "4.500"
type input "163"
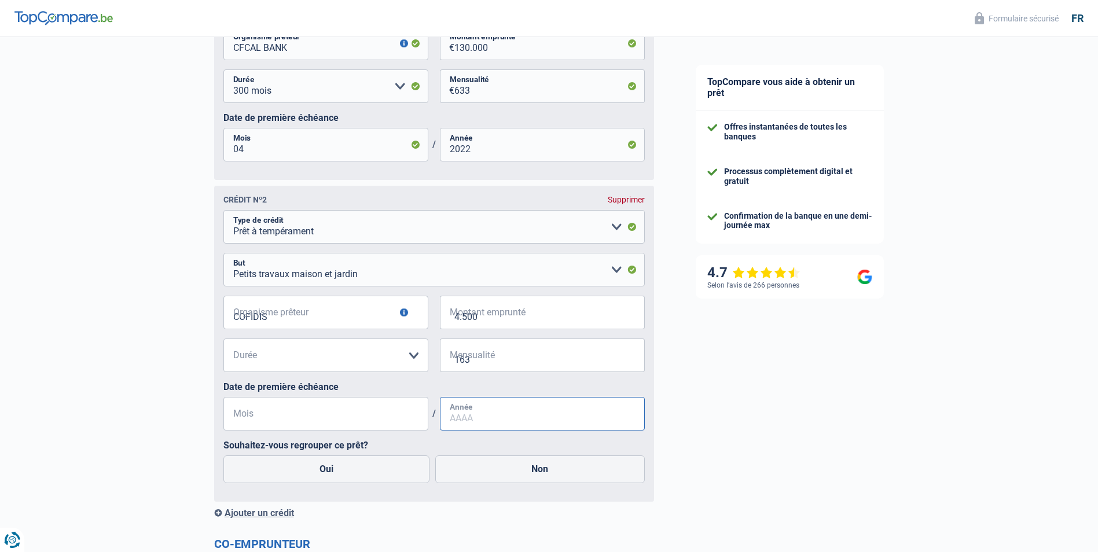
type input "11"
type input "2023"
click at [478, 318] on input "4.500" at bounding box center [549, 313] width 190 height 34
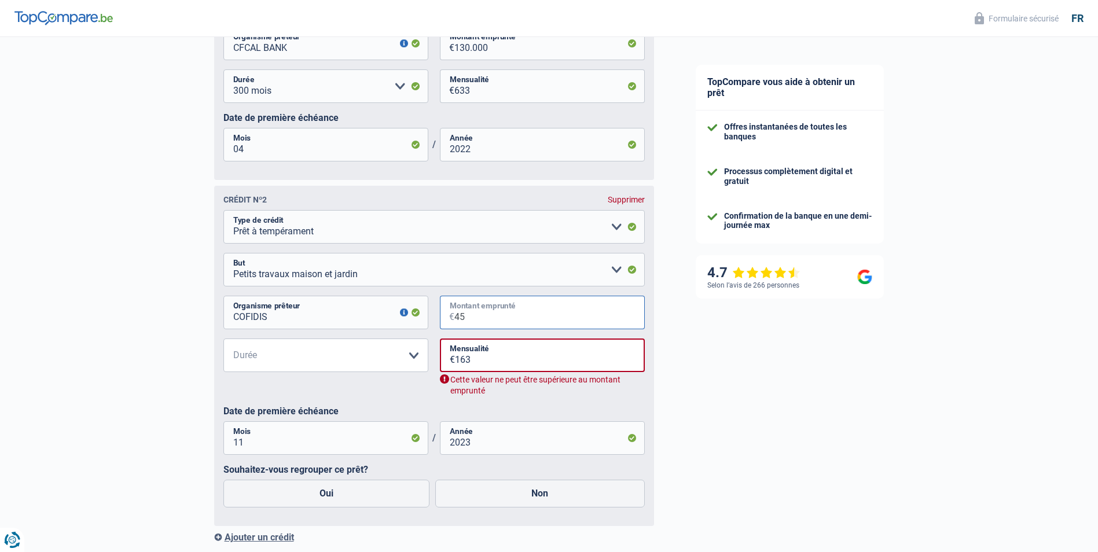
type input "4"
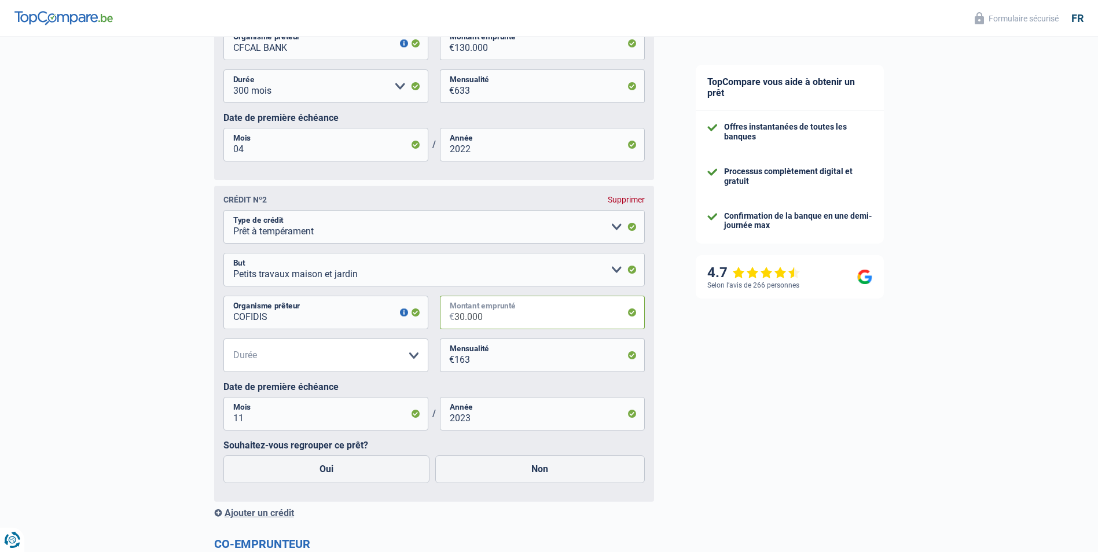
type input "30.000"
click at [409, 361] on select "12 mois 18 mois 24 mois 30 mois 36 mois 42 mois 48 mois 60 mois 72 mois 84 mois…" at bounding box center [325, 356] width 205 height 34
select select "120"
click at [223, 343] on select "12 mois 18 mois 24 mois 30 mois 36 mois 42 mois 48 mois 60 mois 72 mois 84 mois…" at bounding box center [325, 356] width 205 height 34
click at [473, 362] on input "163" at bounding box center [549, 356] width 190 height 34
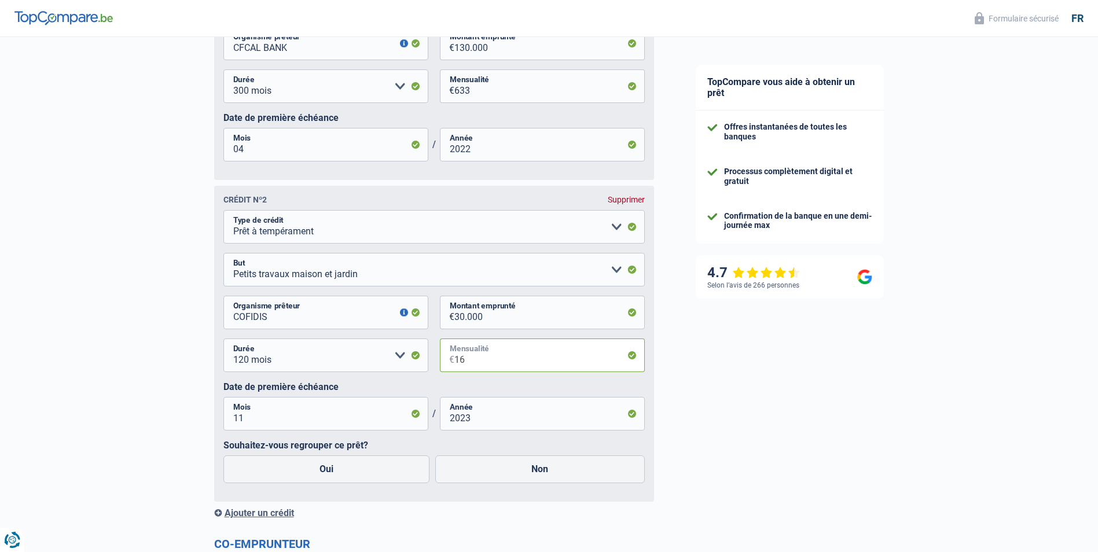
type input "1"
type input "4.453"
click at [277, 424] on input "11" at bounding box center [325, 414] width 205 height 34
type input "1"
type input "5"
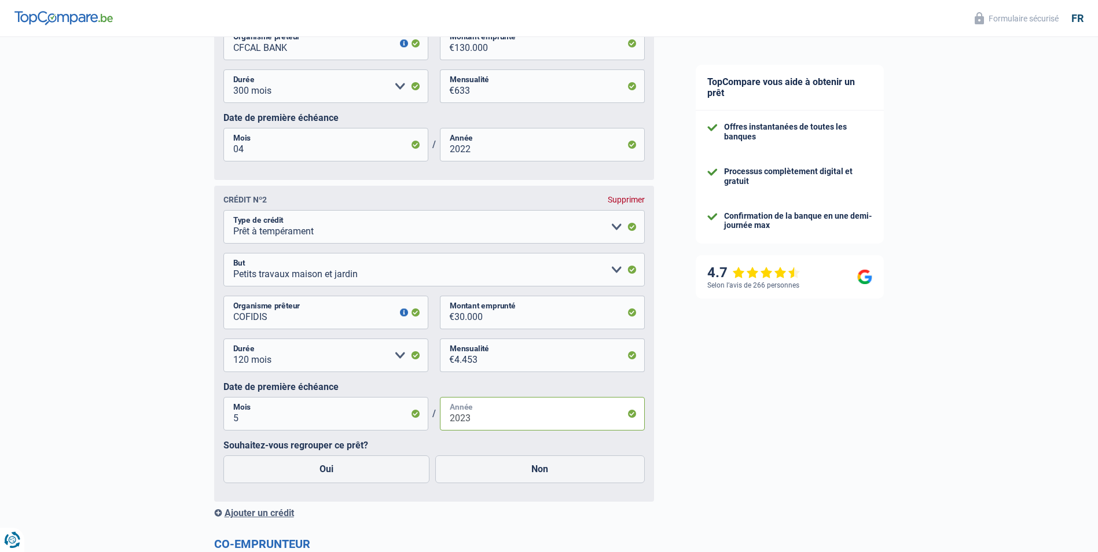
click at [475, 425] on input "2023" at bounding box center [542, 414] width 205 height 34
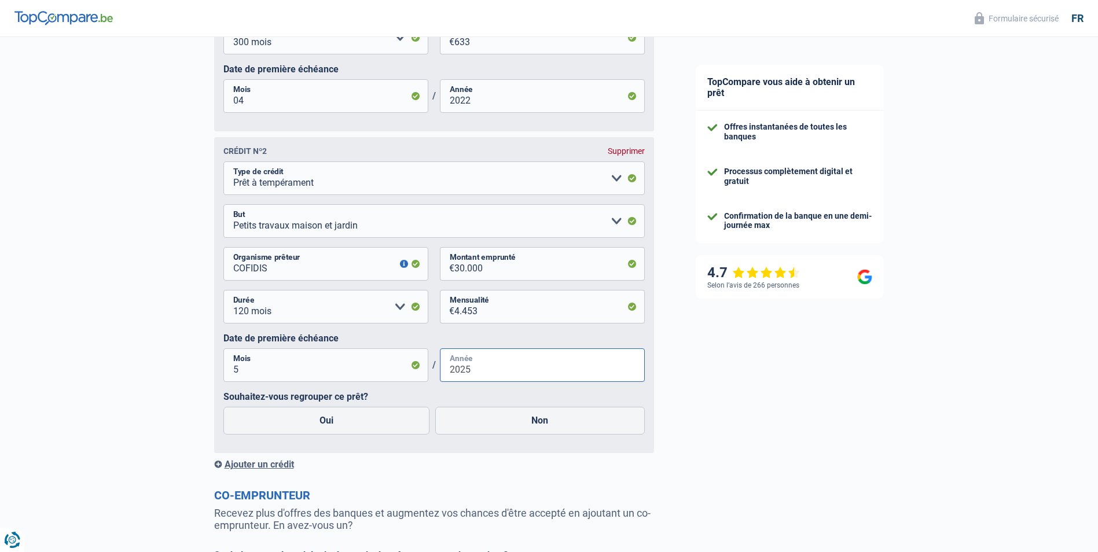
scroll to position [872, 0]
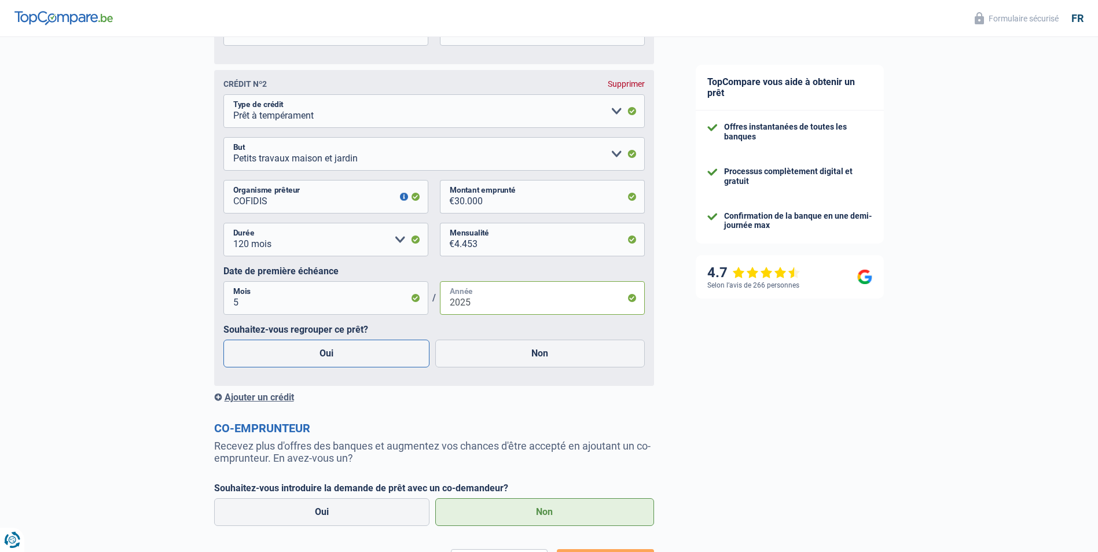
type input "2025"
click at [325, 362] on label "Oui" at bounding box center [326, 354] width 207 height 28
click at [325, 362] on input "Oui" at bounding box center [326, 354] width 207 height 28
radio input "true"
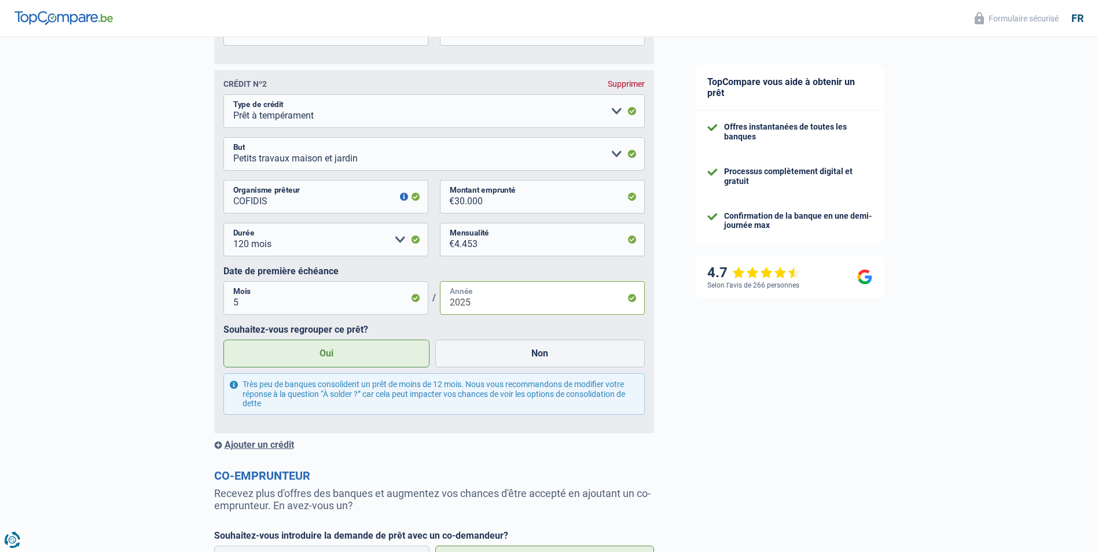
click at [476, 304] on input "2025" at bounding box center [542, 298] width 205 height 34
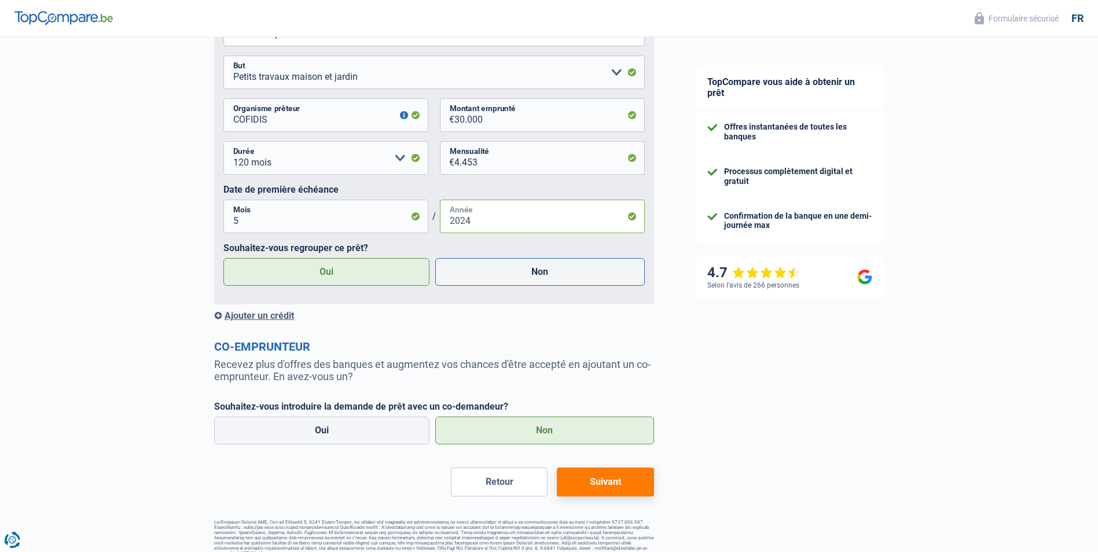
scroll to position [971, 0]
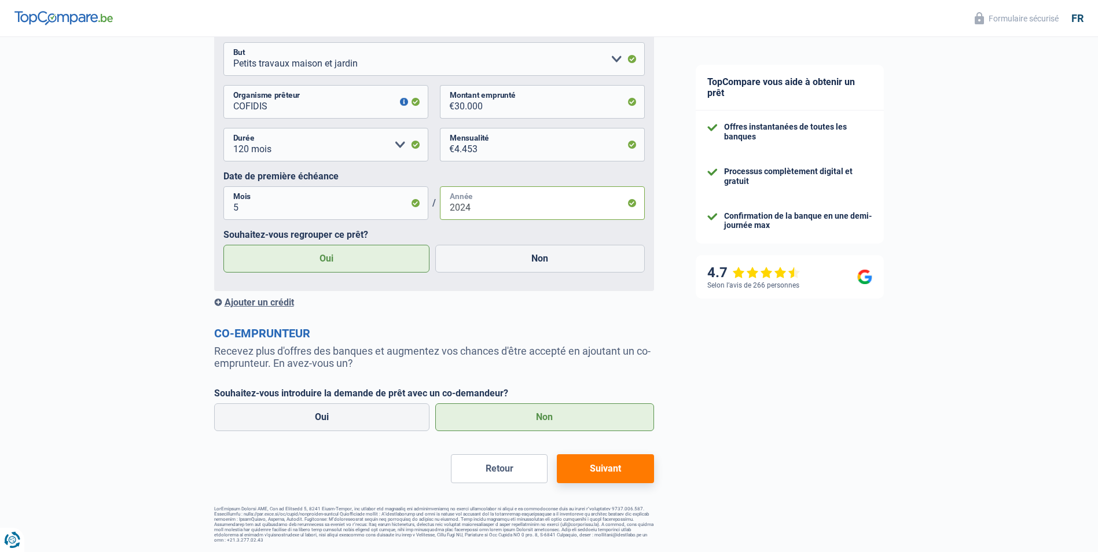
type input "2024"
click at [335, 260] on label "Oui" at bounding box center [326, 259] width 207 height 28
click at [335, 260] on input "Oui" at bounding box center [326, 259] width 207 height 28
click at [545, 416] on label "Non" at bounding box center [544, 417] width 219 height 28
click at [545, 416] on input "Non" at bounding box center [544, 417] width 219 height 28
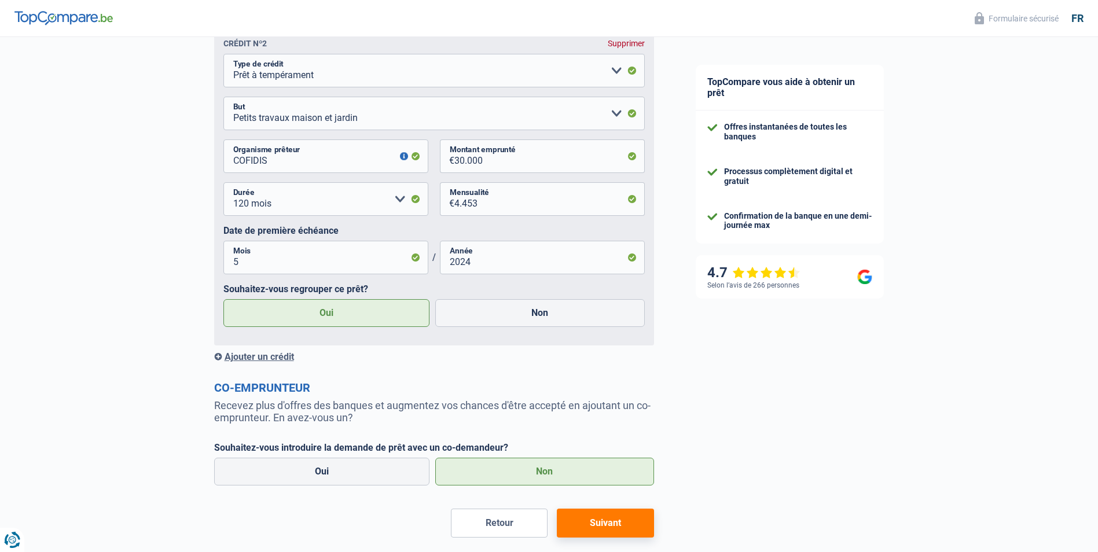
scroll to position [913, 0]
click at [256, 359] on div "Ajouter un crédit" at bounding box center [434, 356] width 440 height 11
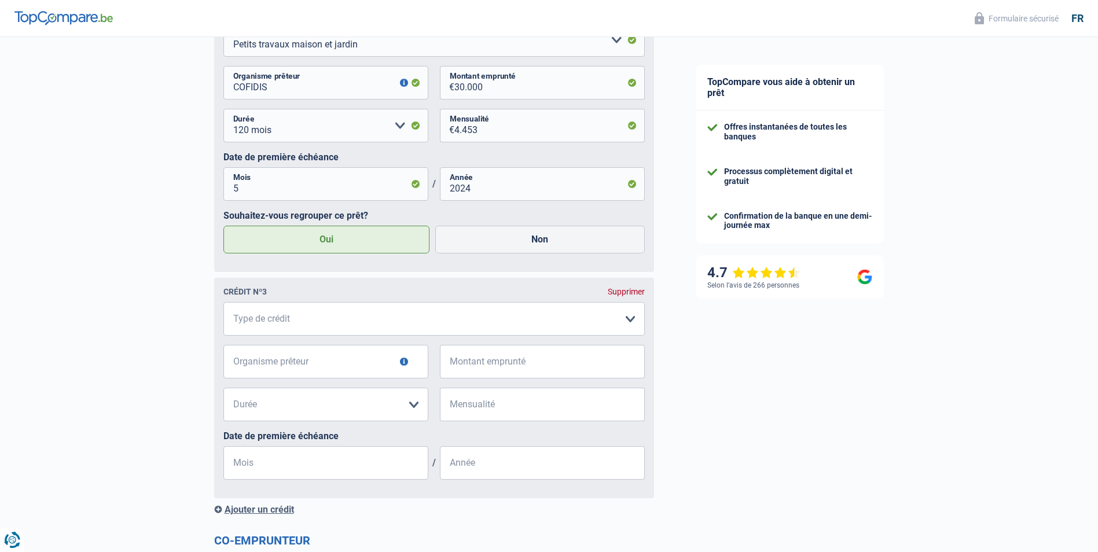
scroll to position [1029, 0]
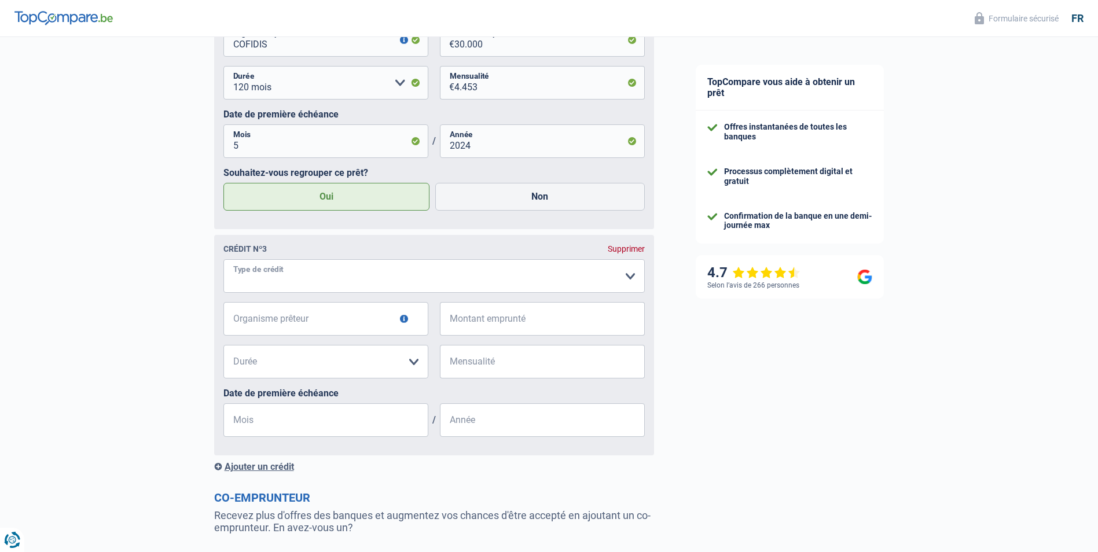
click at [347, 292] on select "Carte ou ouverture de crédit Prêt hypothécaire Vente à tempérament Prêt à tempé…" at bounding box center [433, 276] width 421 height 34
select select "cardOrCredit"
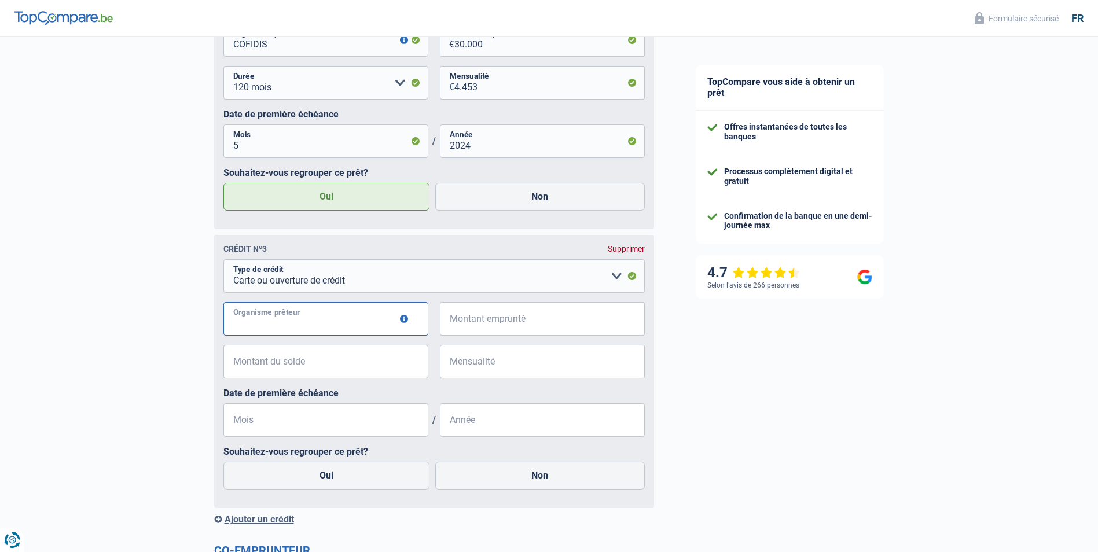
click at [318, 324] on input "Organisme prêteur" at bounding box center [325, 319] width 205 height 34
type input "COFIDIS"
type input "3.500"
type input "223"
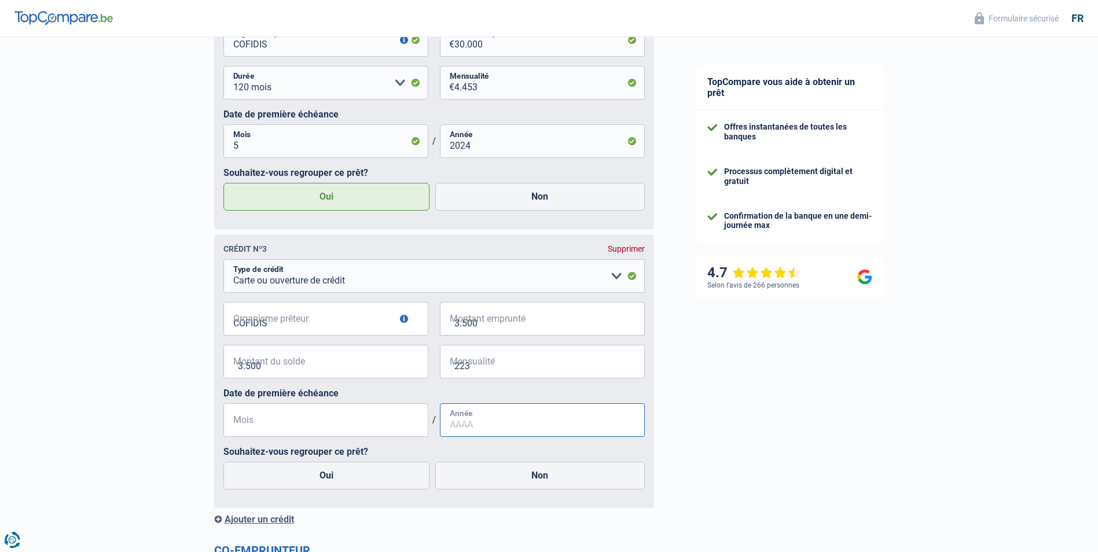
type input "08"
type input "2021"
click at [324, 484] on label "Oui" at bounding box center [326, 476] width 207 height 28
click at [324, 484] on input "Oui" at bounding box center [326, 476] width 207 height 28
radio input "true"
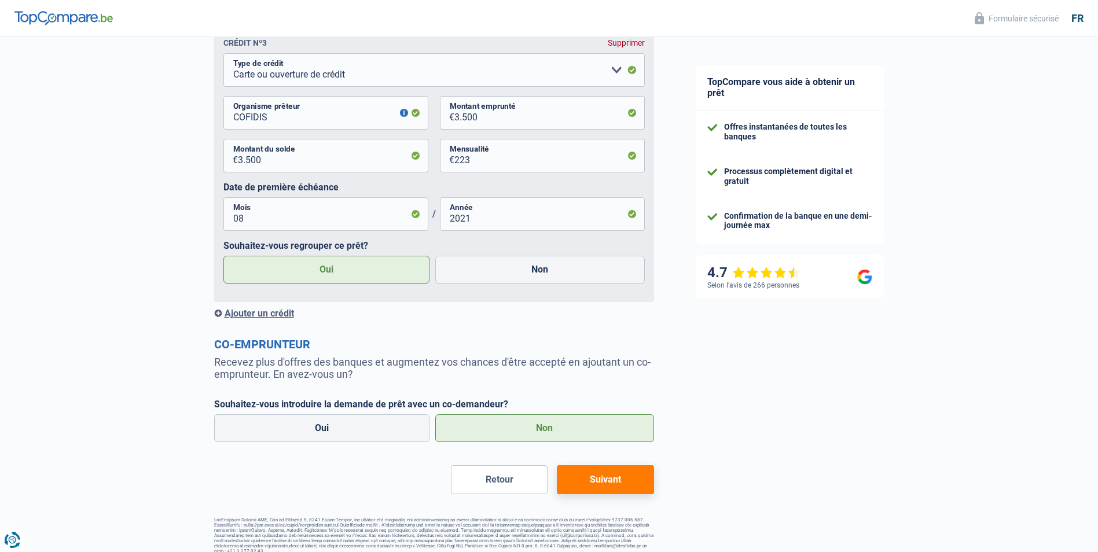
scroll to position [1251, 0]
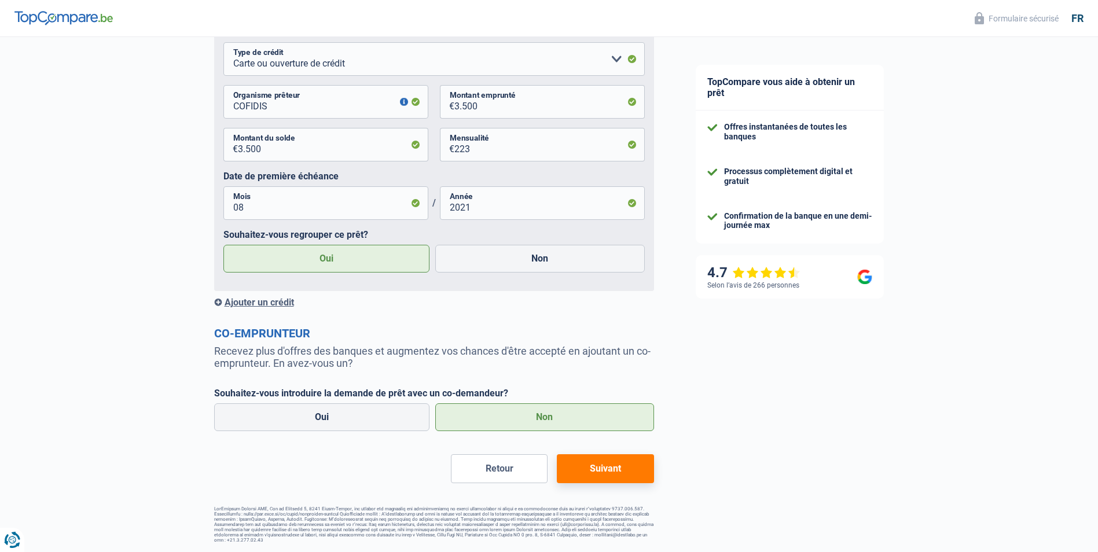
click at [590, 468] on button "Suivant" at bounding box center [605, 468] width 97 height 29
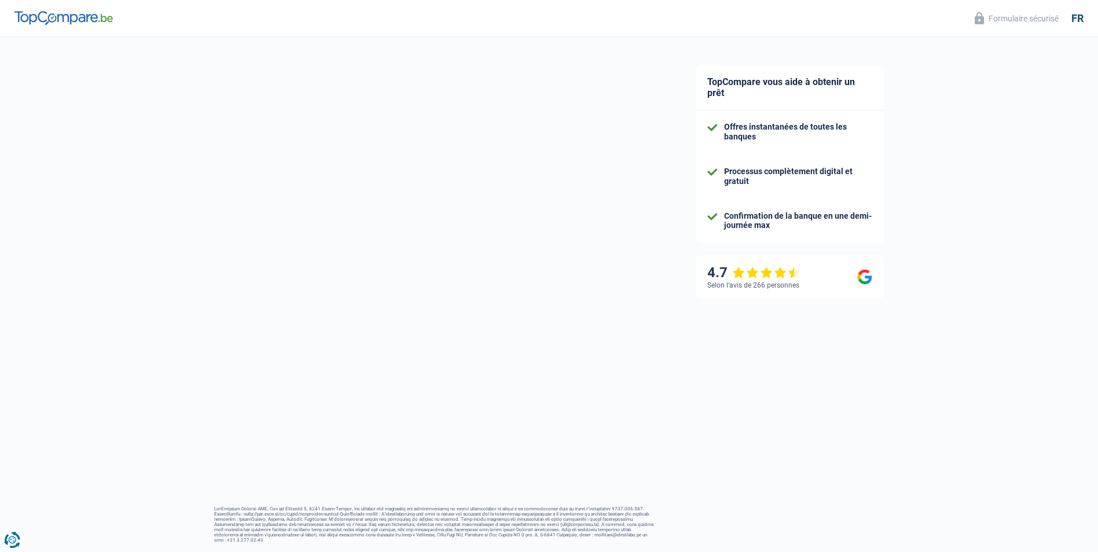
select select "refinancing"
select select "30"
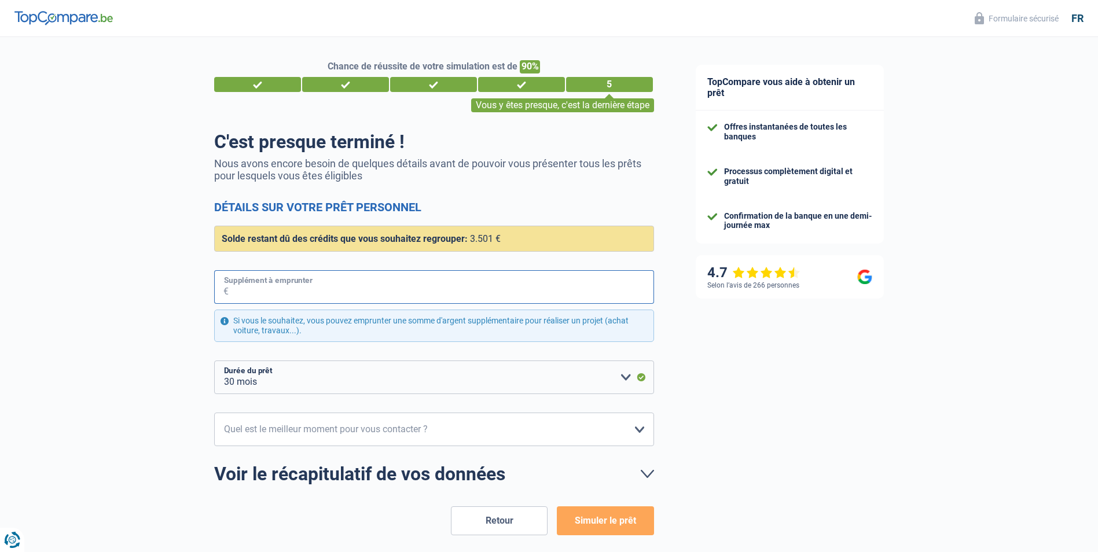
click at [285, 291] on input "Supplément à emprunter" at bounding box center [441, 287] width 425 height 34
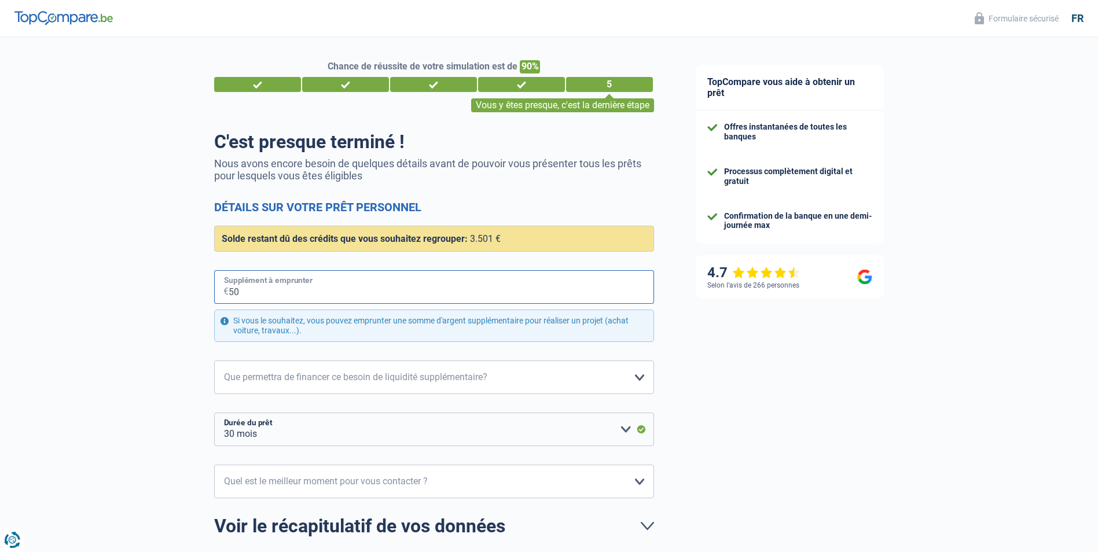
type input "500"
select select "36"
type input "5.000"
select select "48"
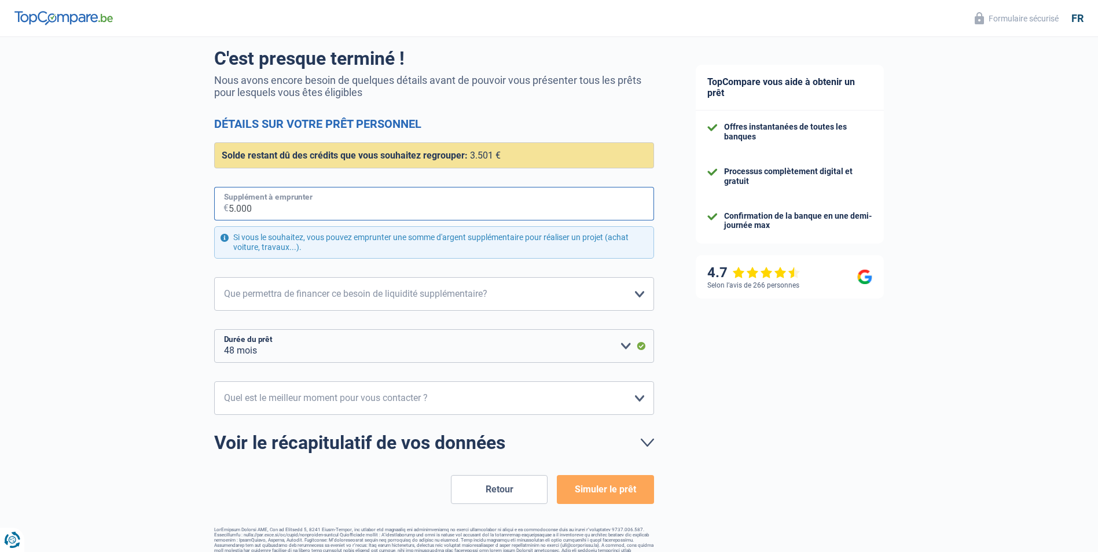
type input "5.000"
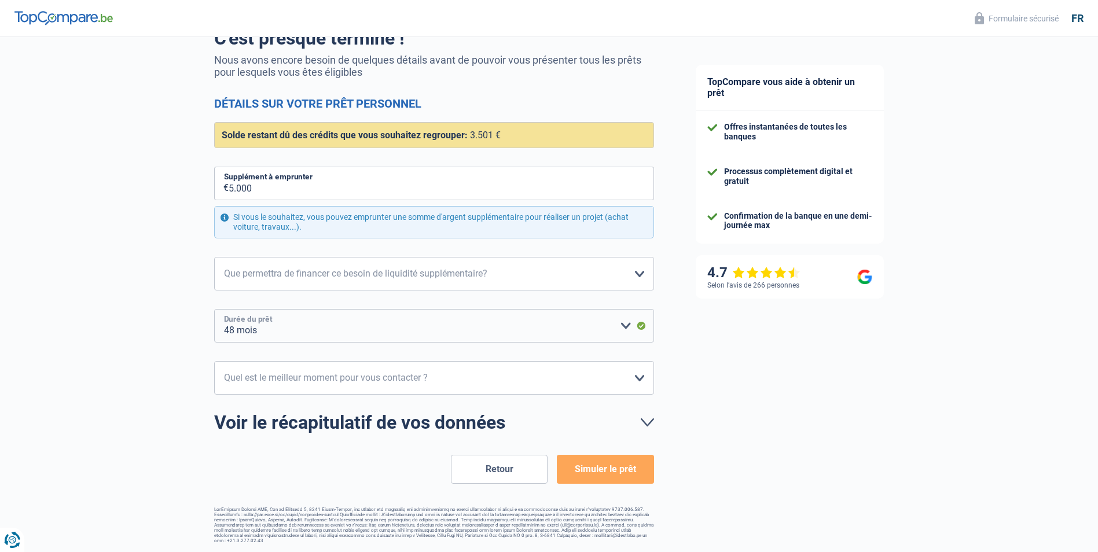
click at [306, 326] on select "12 mois 18 mois 24 mois 30 mois 36 mois 42 mois 48 mois Veuillez sélectionner u…" at bounding box center [434, 326] width 440 height 34
click at [297, 283] on select "Confort maison: meubles, textile, peinture, électroménager, outillage non-profe…" at bounding box center [434, 274] width 440 height 34
select select "houseOrGarden"
click at [214, 258] on select "Confort maison: meubles, textile, peinture, électroménager, outillage non-profe…" at bounding box center [434, 274] width 440 height 34
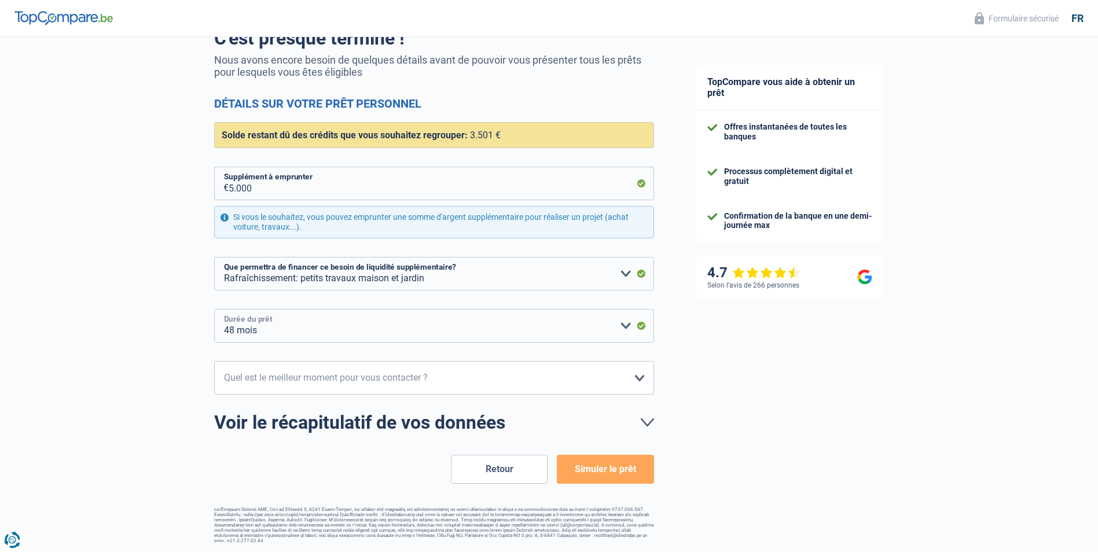
click at [626, 327] on select "12 mois 18 mois 24 mois 30 mois 36 mois 42 mois 48 mois Veuillez sélectionner u…" at bounding box center [434, 326] width 440 height 34
click at [138, 374] on div "Chance de réussite de votre simulation est de 90% 1 2 3 4 5 Vous y êtes presque…" at bounding box center [337, 238] width 675 height 619
click at [625, 329] on select "12 mois 18 mois 24 mois 30 mois 36 mois 42 mois 48 mois Veuillez sélectionner u…" at bounding box center [434, 326] width 440 height 34
click at [144, 404] on div "Chance de réussite de votre simulation est de 90% 1 2 3 4 5 Vous y êtes presque…" at bounding box center [337, 238] width 675 height 619
click at [307, 381] on select "10h-12h 12h-14h 14h-16h 16h-18h Veuillez sélectionner une option" at bounding box center [434, 378] width 440 height 34
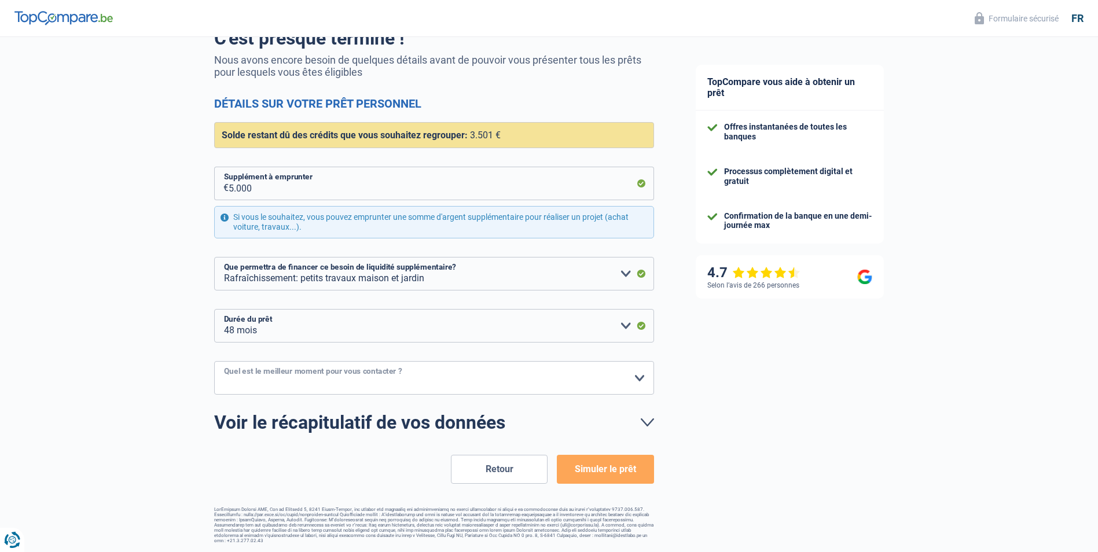
select select "16-18"
click at [214, 362] on select "10h-12h 12h-14h 14h-16h 16h-18h Veuillez sélectionner une option" at bounding box center [434, 378] width 440 height 34
click at [610, 469] on button "Simuler le prêt" at bounding box center [605, 469] width 97 height 29
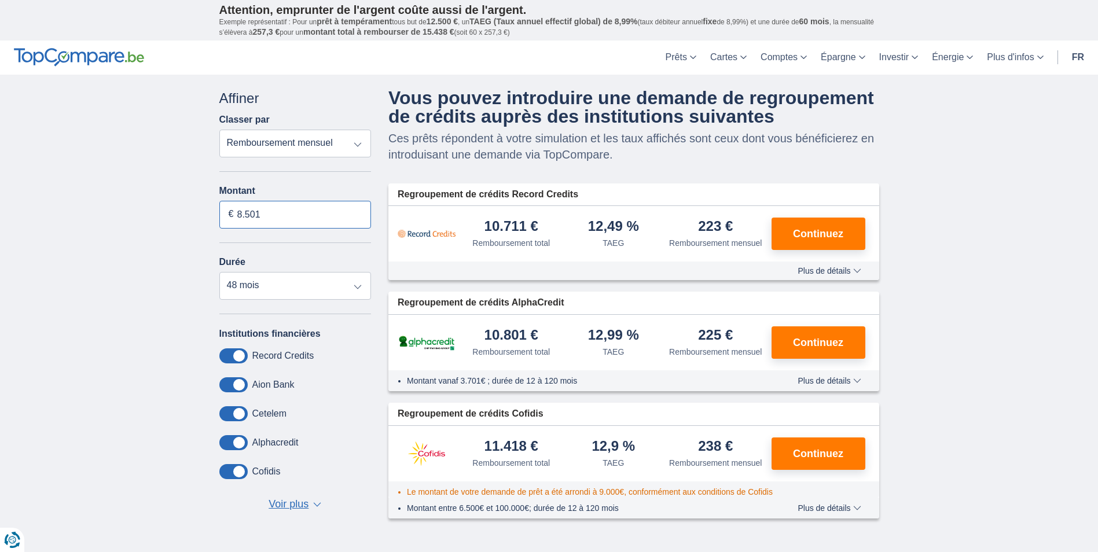
click at [272, 218] on input "8.501" at bounding box center [295, 215] width 152 height 28
click at [267, 210] on input "8.501" at bounding box center [295, 215] width 152 height 28
click at [354, 144] on select "Remboursement total TAEG Remboursement mensuel" at bounding box center [295, 144] width 152 height 28
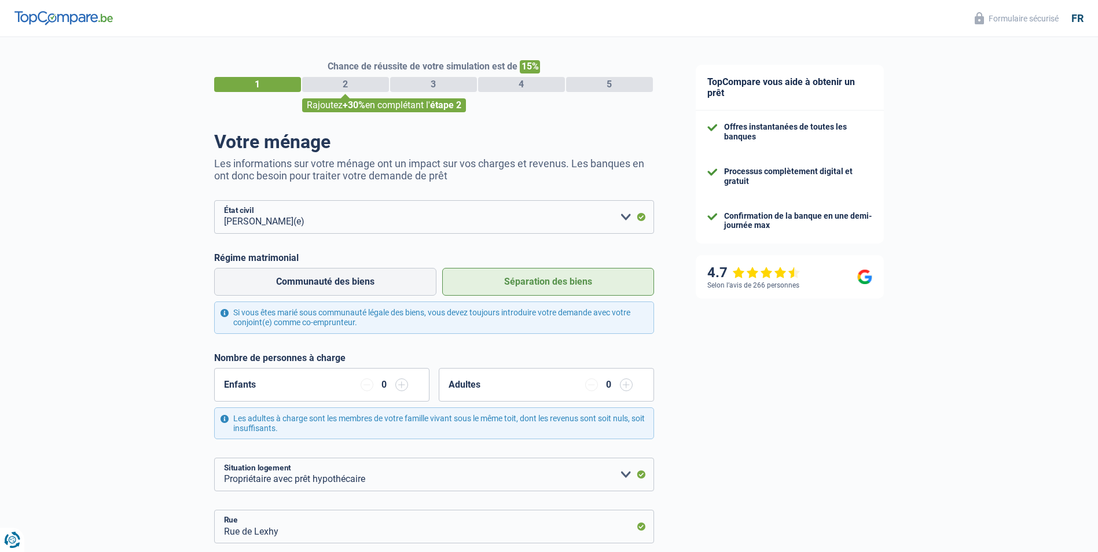
select select "married"
select select "ownerWithMortgage"
select select "BE"
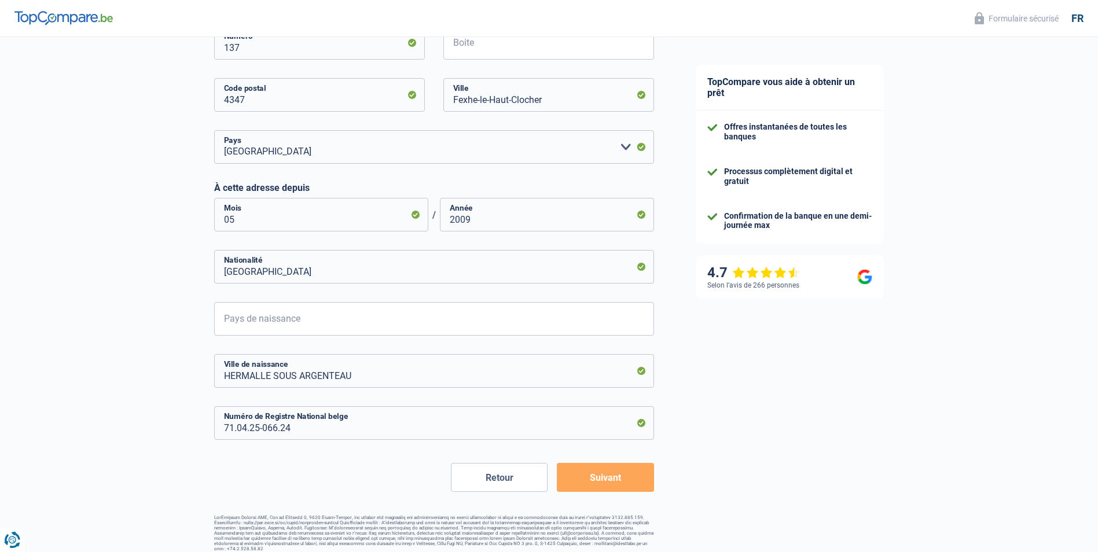
scroll to position [544, 0]
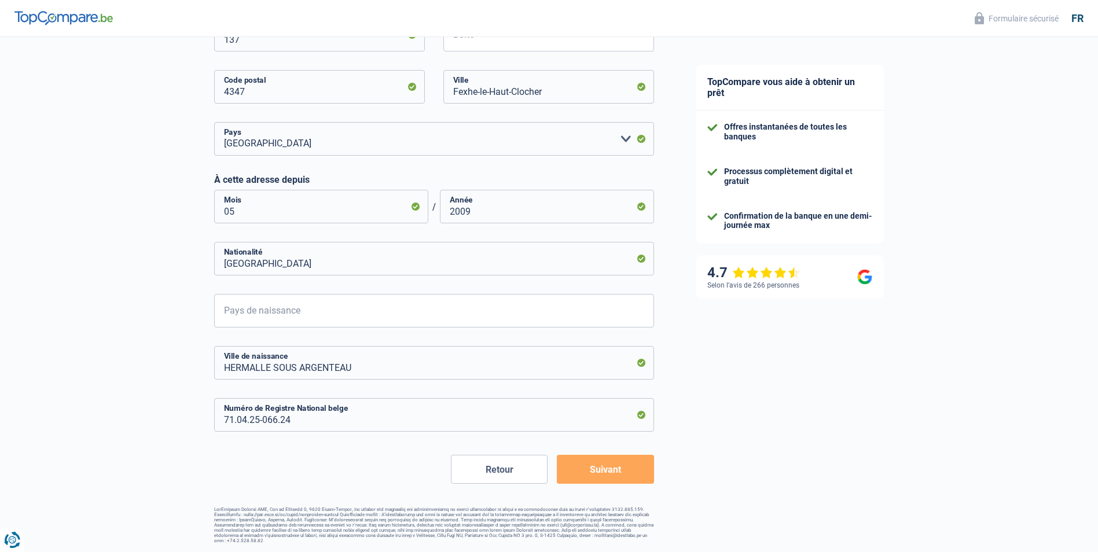
click at [602, 473] on button "Suivant" at bounding box center [605, 469] width 97 height 29
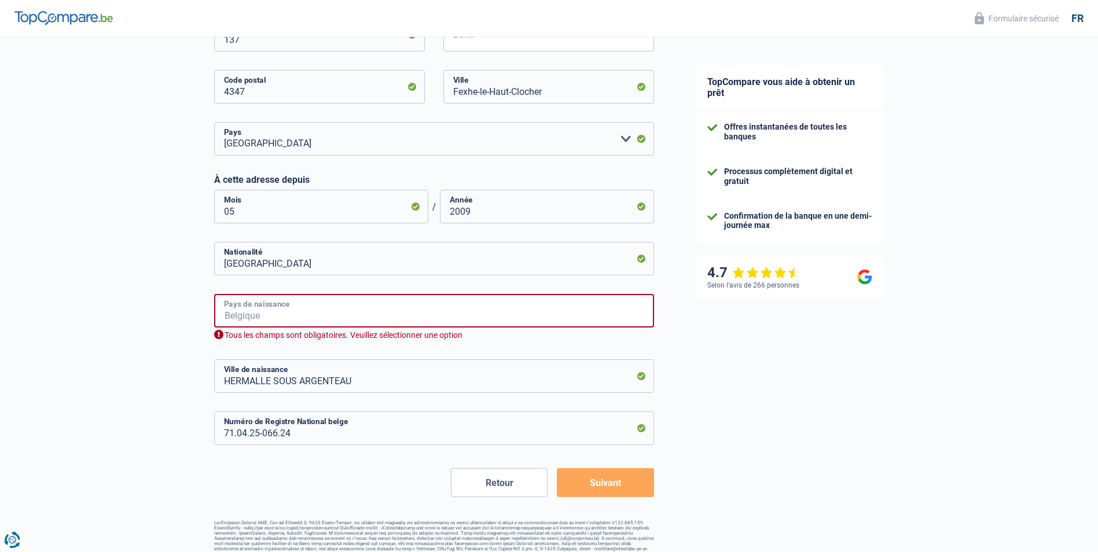
click at [331, 309] on input "Pays de naissance" at bounding box center [434, 311] width 440 height 34
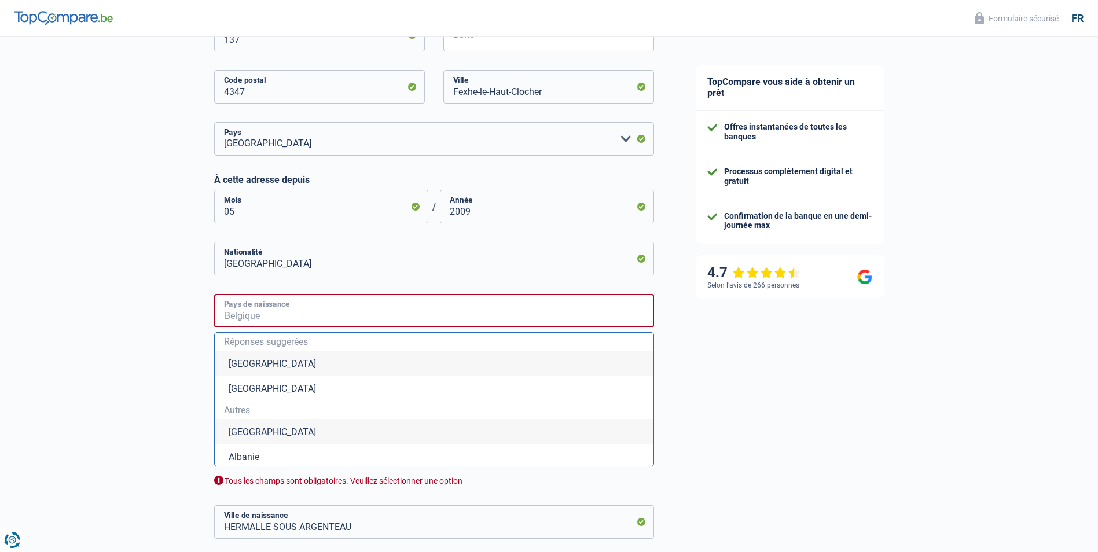
type input "Belgique"
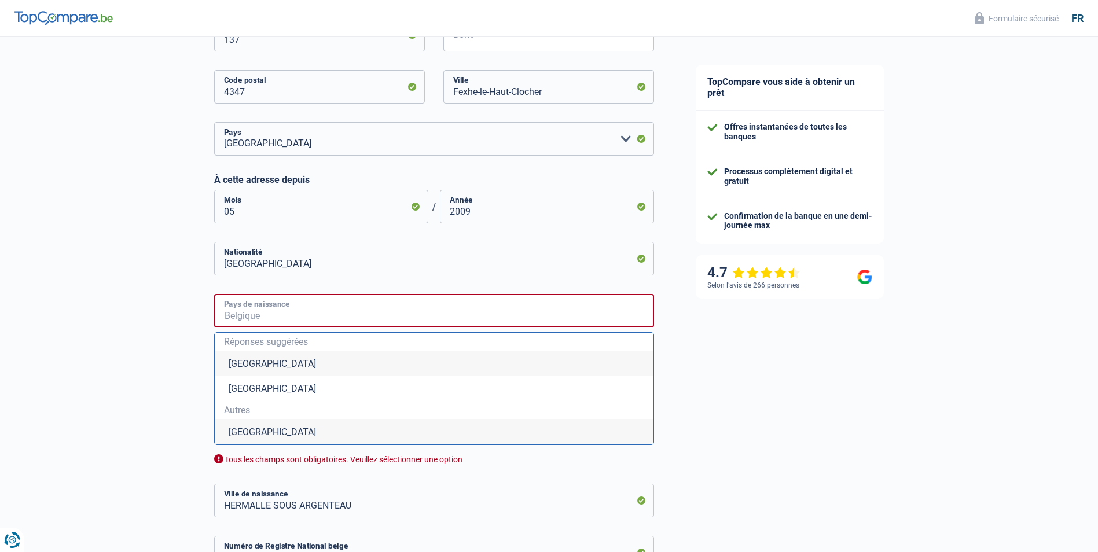
type input "Belgique"
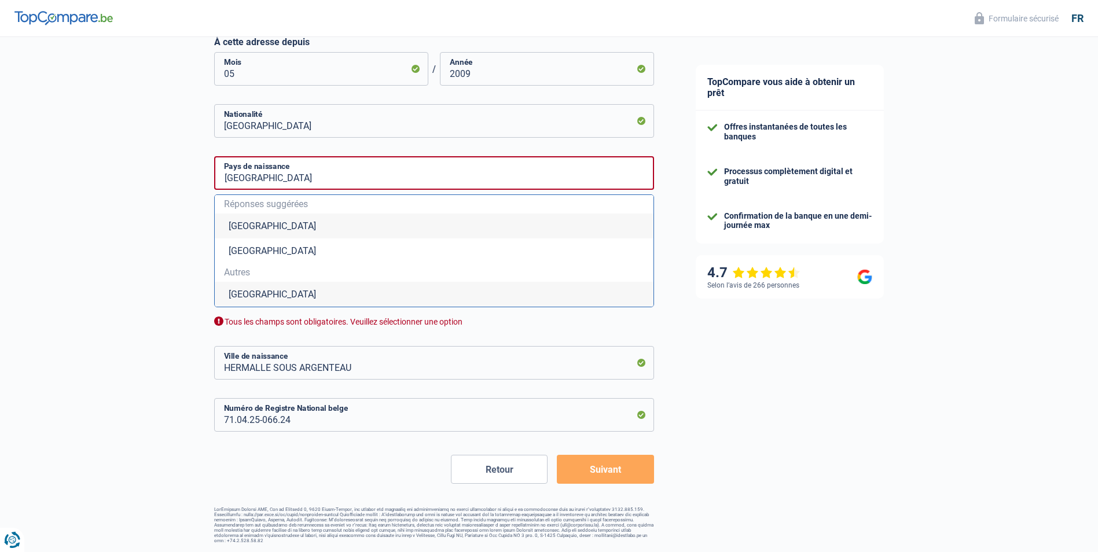
click at [244, 231] on li "Belgique" at bounding box center [434, 226] width 439 height 25
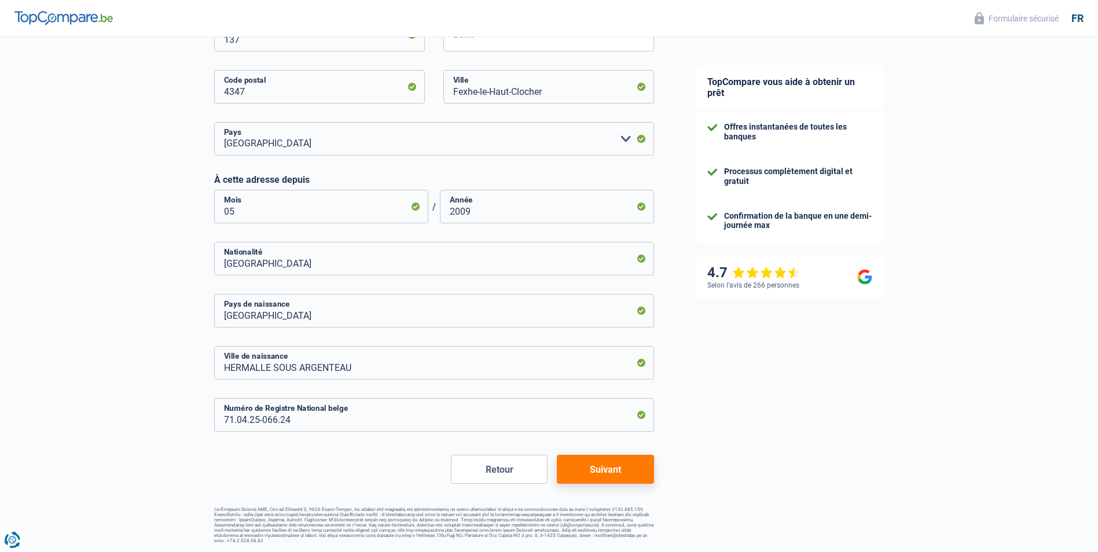
click at [604, 473] on button "Suivant" at bounding box center [605, 469] width 97 height 29
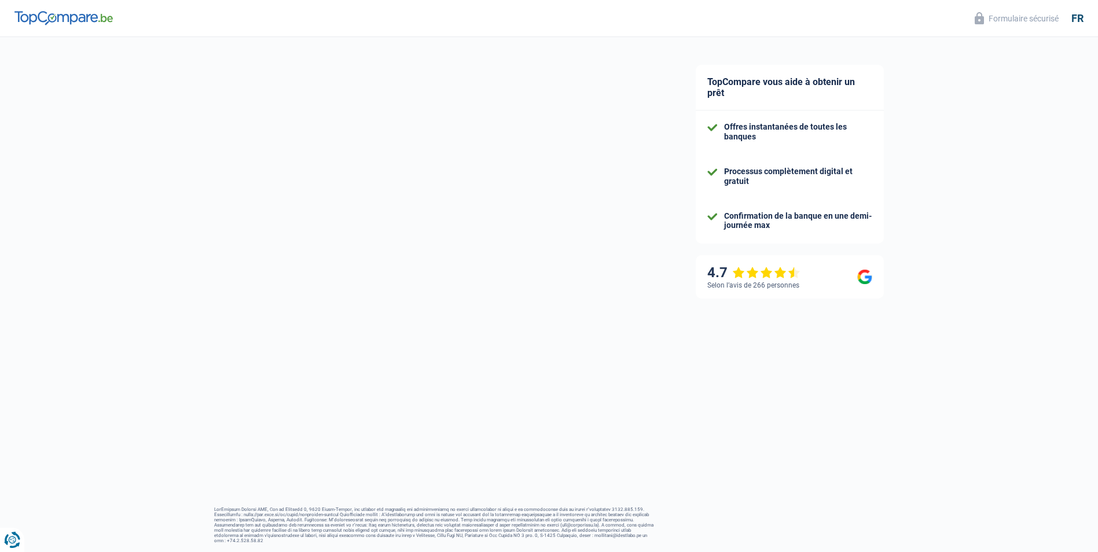
select select "netSalary"
select select "mealVouchers"
select select "mortgage"
select select "300"
select select "personalLoan"
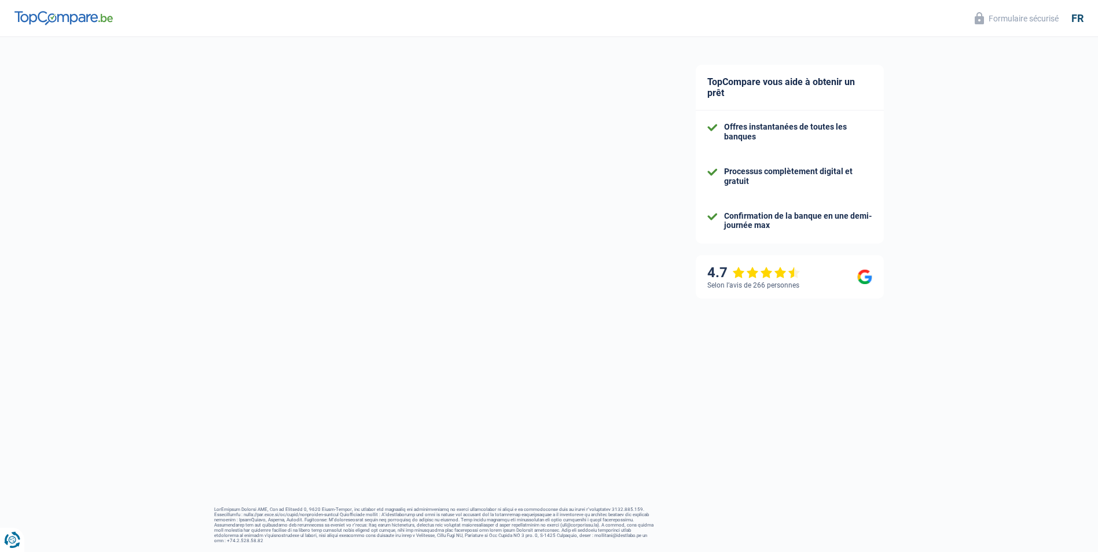
select select "smallWorks"
select select "120"
select select "cardOrCredit"
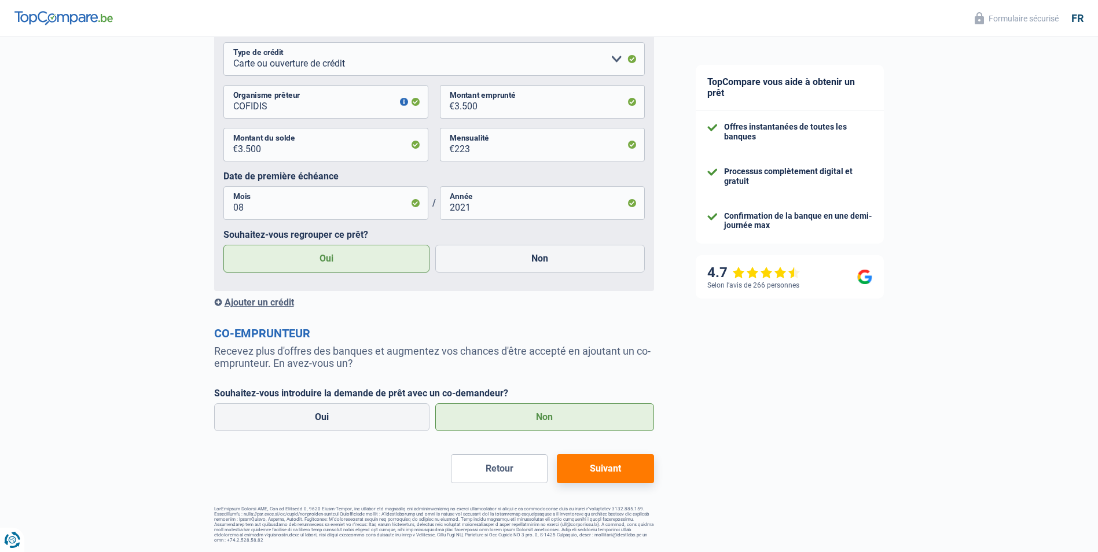
scroll to position [1251, 0]
click at [609, 470] on button "Suivant" at bounding box center [605, 468] width 97 height 29
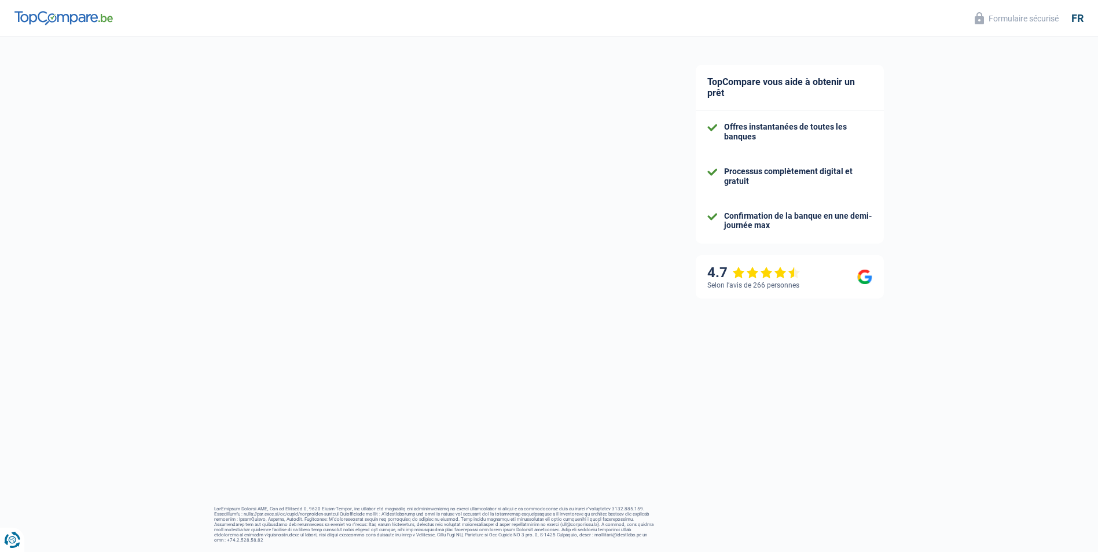
select select "refinancing"
select select "houseOrGarden"
select select "48"
select select "16-18"
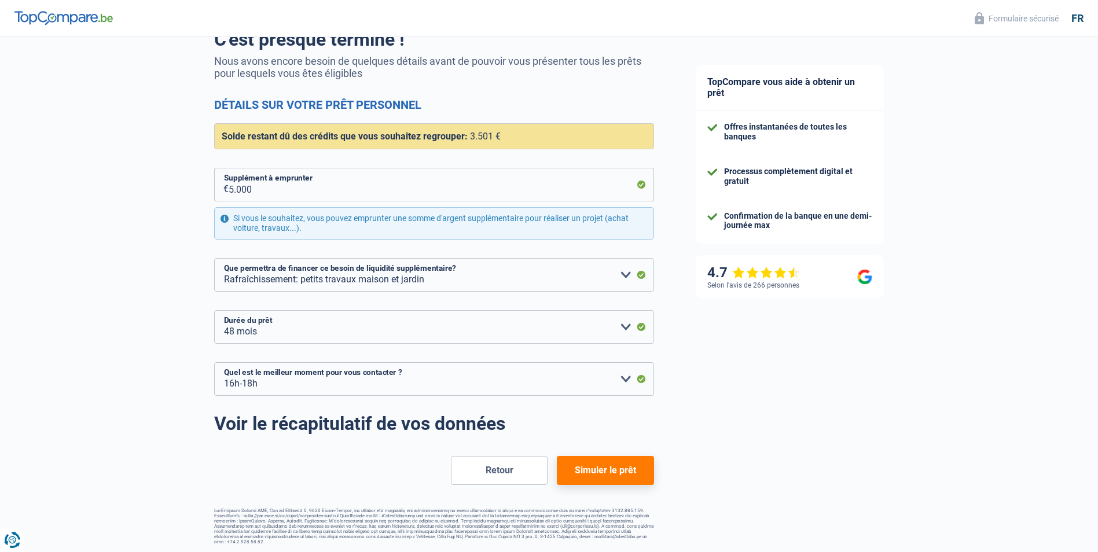
scroll to position [104, 0]
click at [580, 468] on button "Simuler le prêt" at bounding box center [605, 469] width 97 height 29
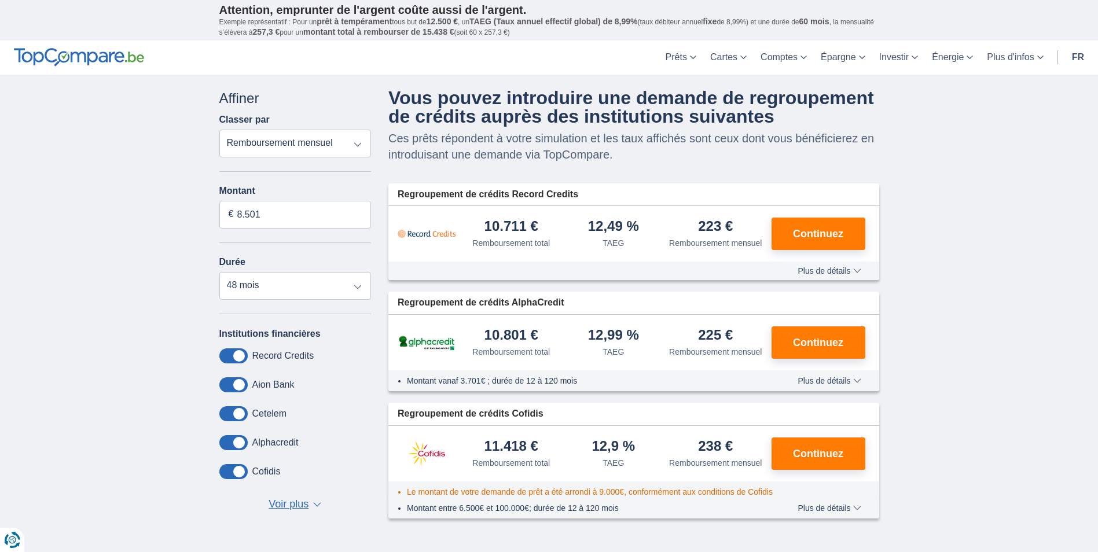
click at [806, 269] on span "Plus de détails" at bounding box center [829, 271] width 63 height 8
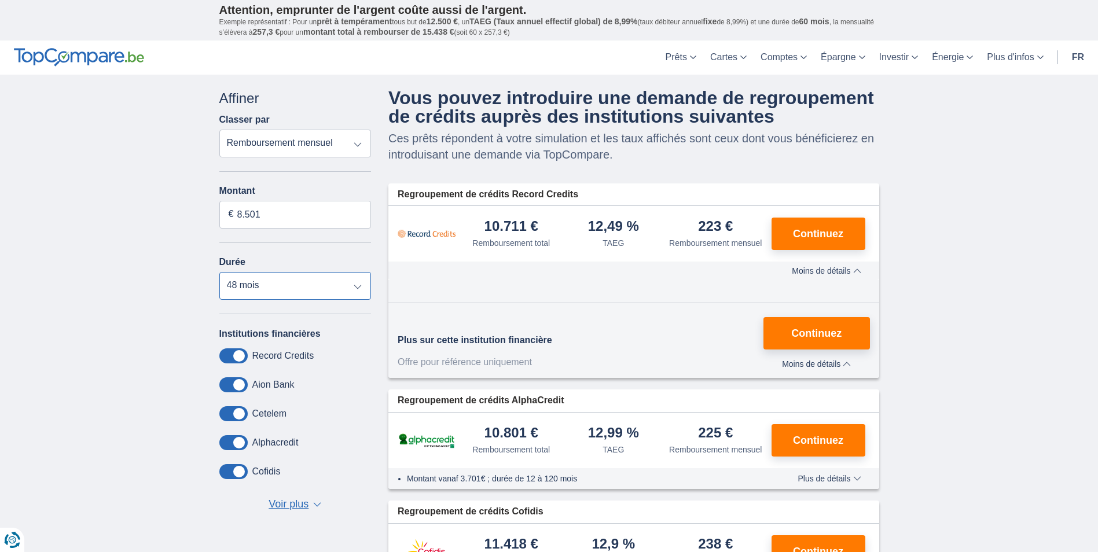
click at [357, 293] on select "12 mois 18 mois 24 mois 30 mois 36 mois 42 mois 48 mois" at bounding box center [295, 286] width 152 height 28
click at [357, 292] on select "12 mois 18 mois 24 mois 30 mois 36 mois 42 mois 48 mois" at bounding box center [295, 286] width 152 height 28
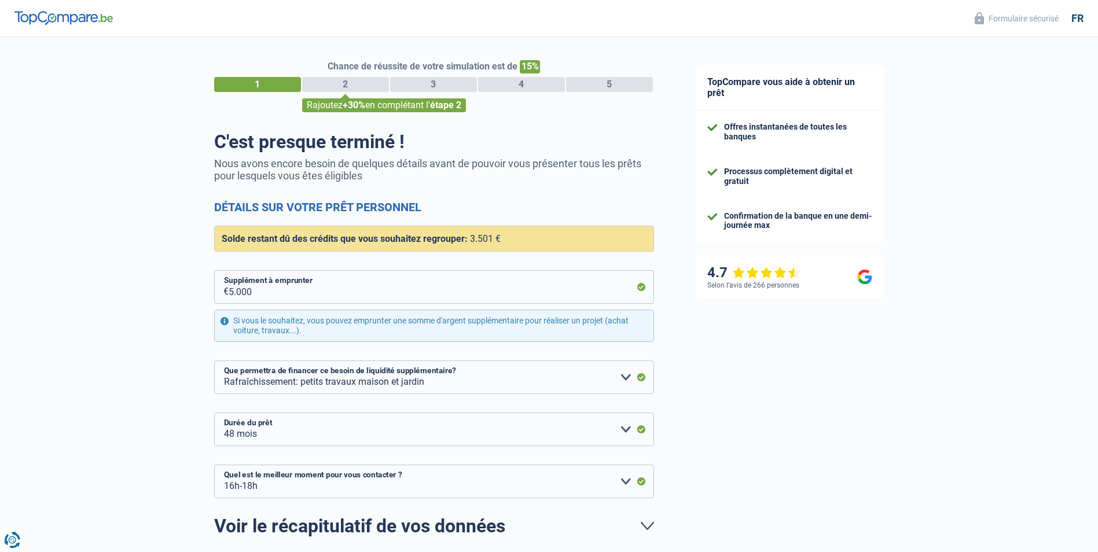
select select "refinancing"
select select "houseOrGarden"
select select "48"
select select "16-18"
